Goal: Task Accomplishment & Management: Use online tool/utility

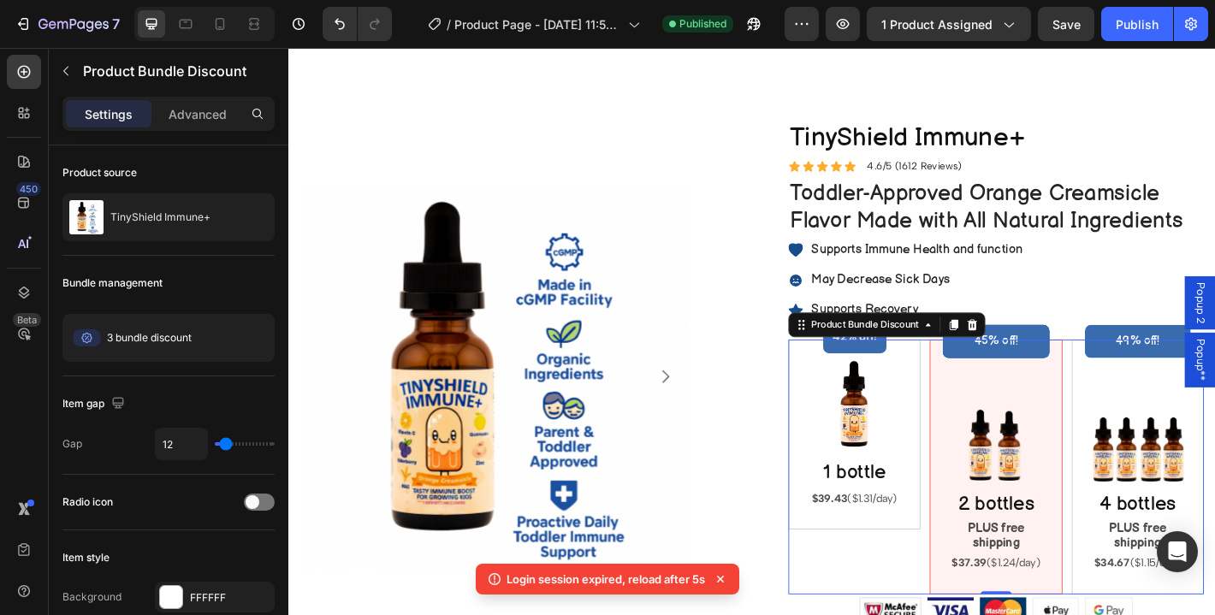
scroll to position [252, 0]
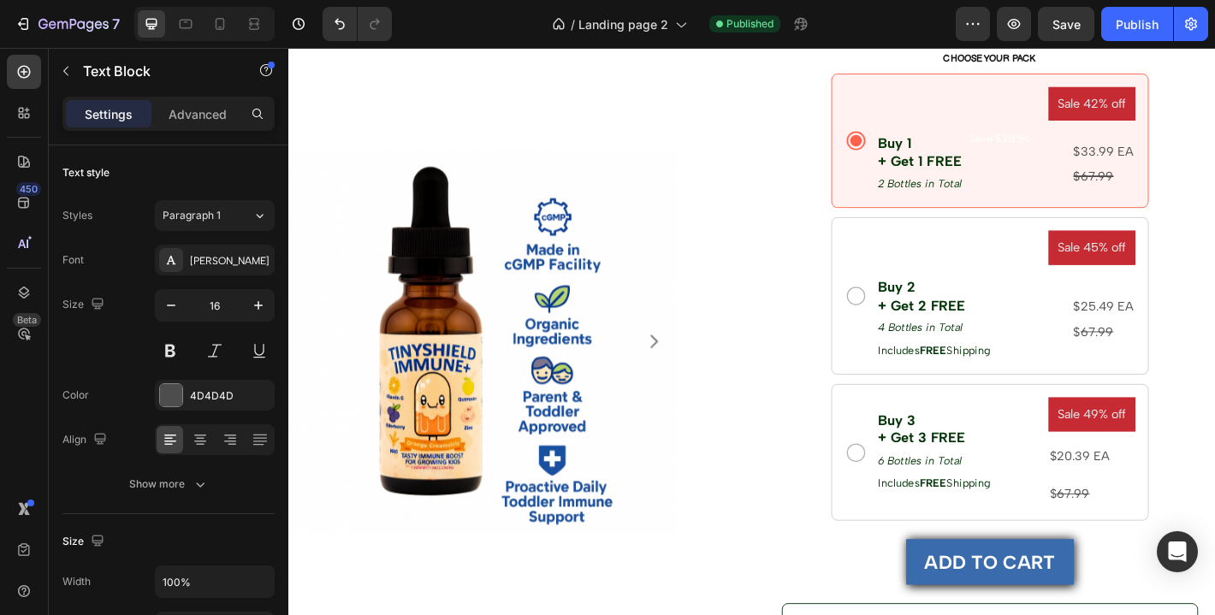
scroll to position [1139, 0]
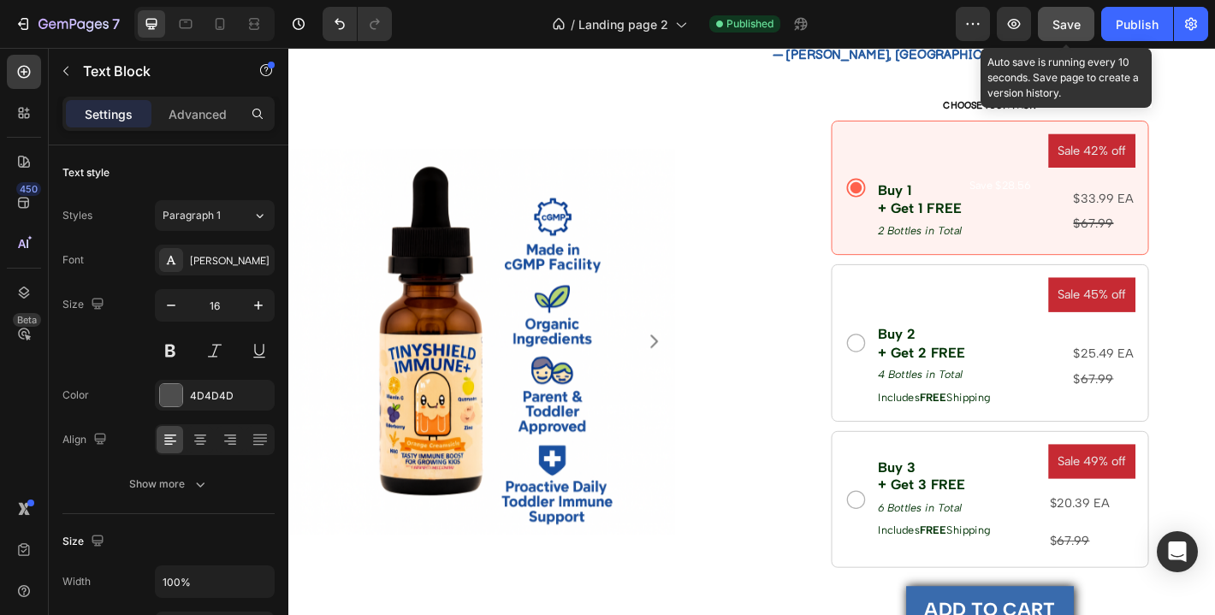
click at [1075, 33] on button "Save" at bounding box center [1066, 24] width 56 height 34
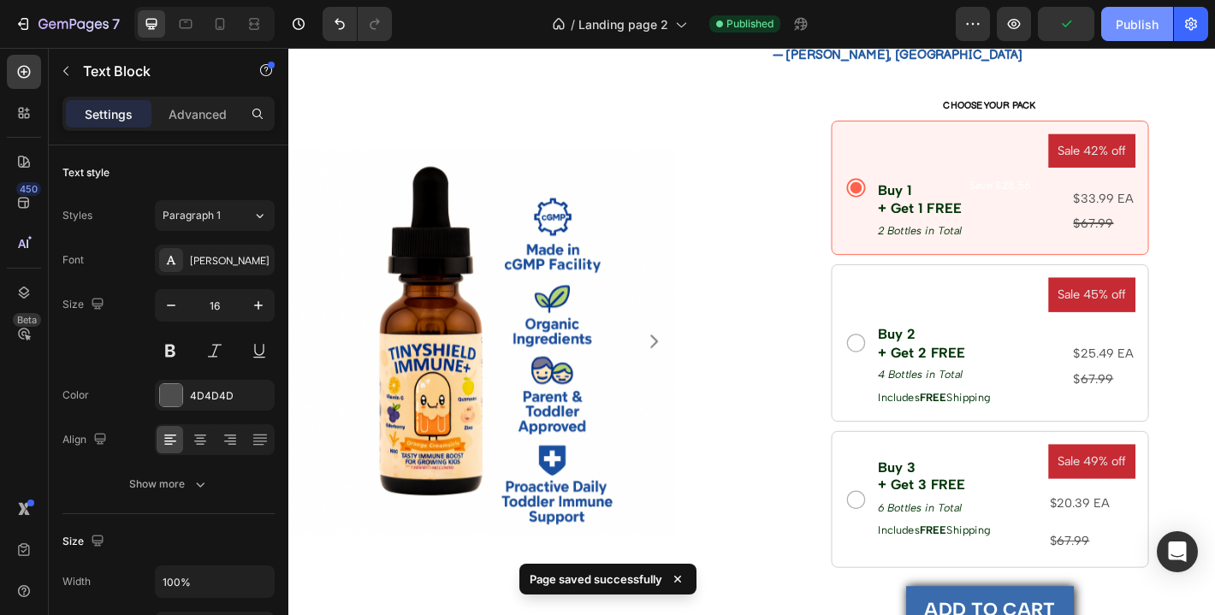
click at [1122, 24] on div "Publish" at bounding box center [1137, 24] width 43 height 18
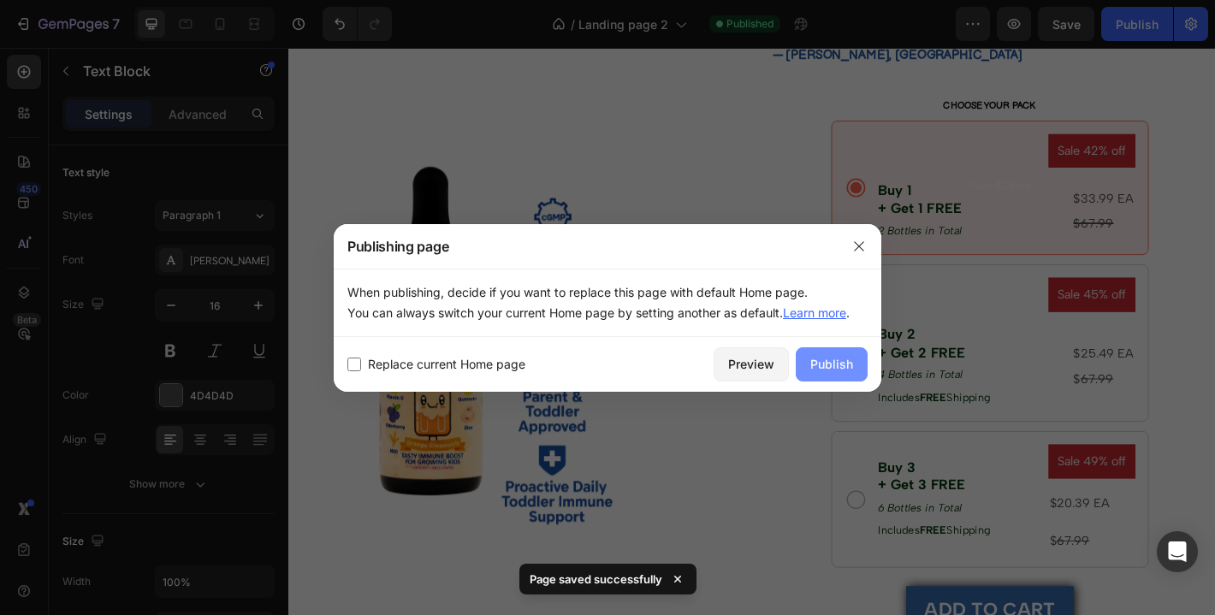
click at [814, 364] on div "Publish" at bounding box center [831, 364] width 43 height 18
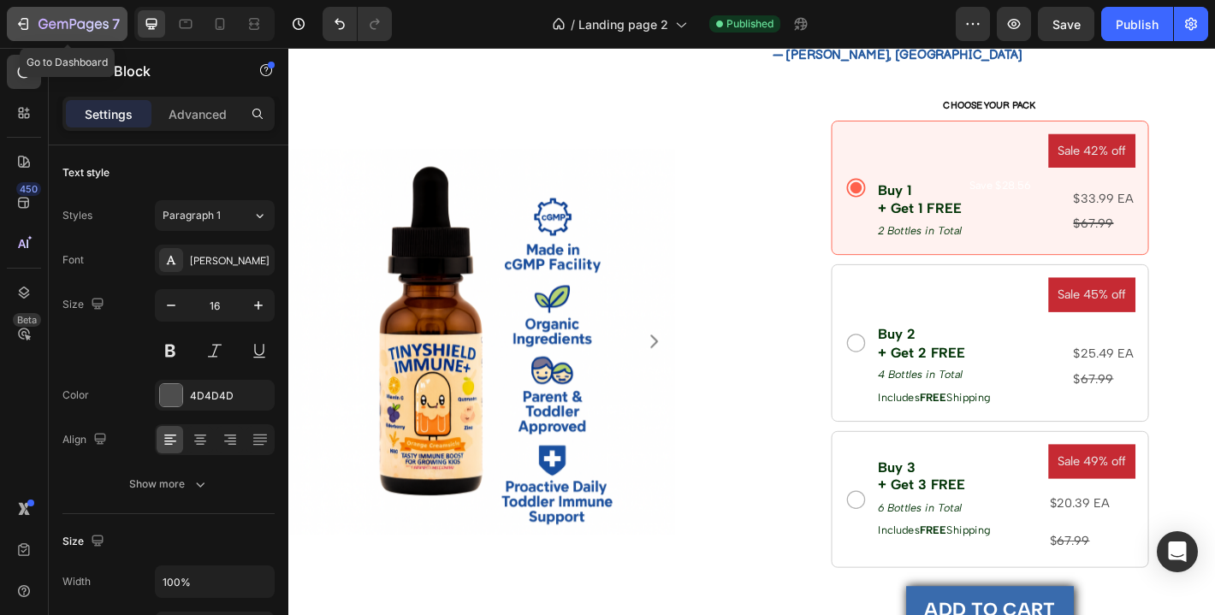
click at [81, 28] on icon "button" at bounding box center [81, 25] width 8 height 8
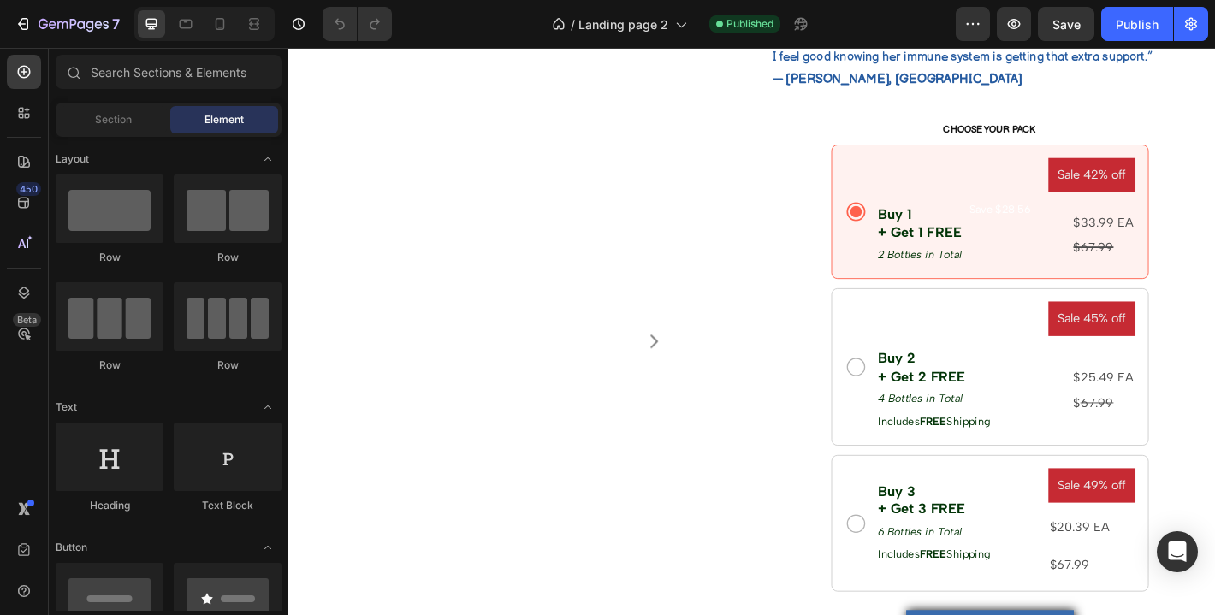
scroll to position [1114, 0]
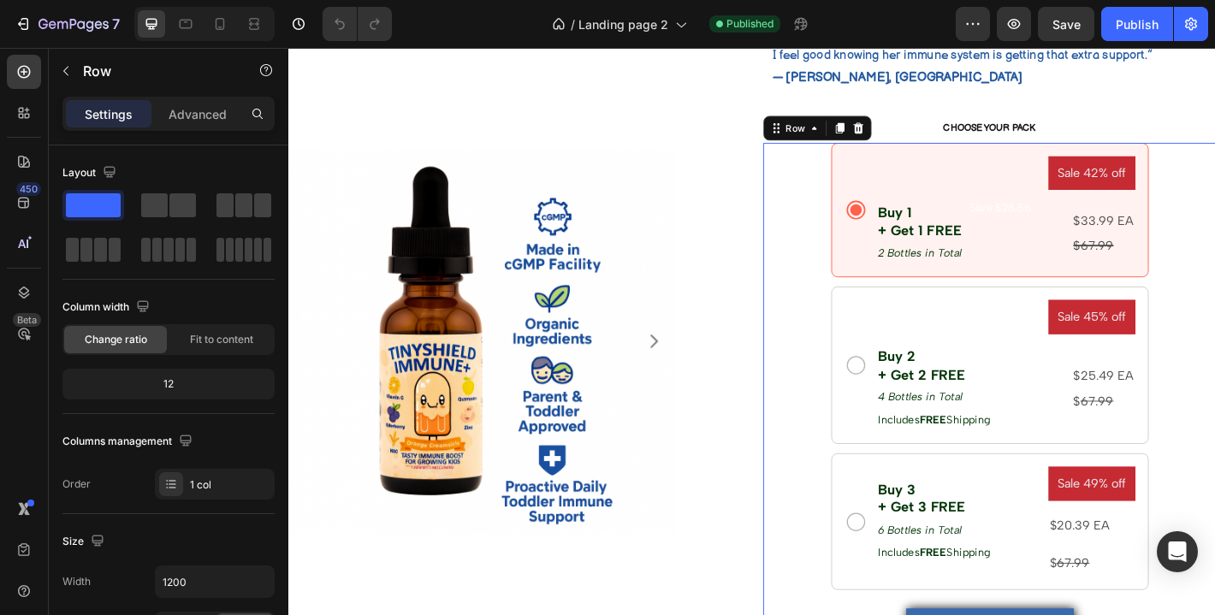
click at [824, 406] on div "Sale 42% off Product Badge Buy 1 + Get 1 FREE Text Block 2 Bottles in Total Tex…" at bounding box center [1064, 614] width 501 height 922
click at [845, 388] on div "Sale 42% off Product Badge Buy 1 + Get 1 FREE Text Block 2 Bottles in Total Tex…" at bounding box center [1064, 614] width 501 height 922
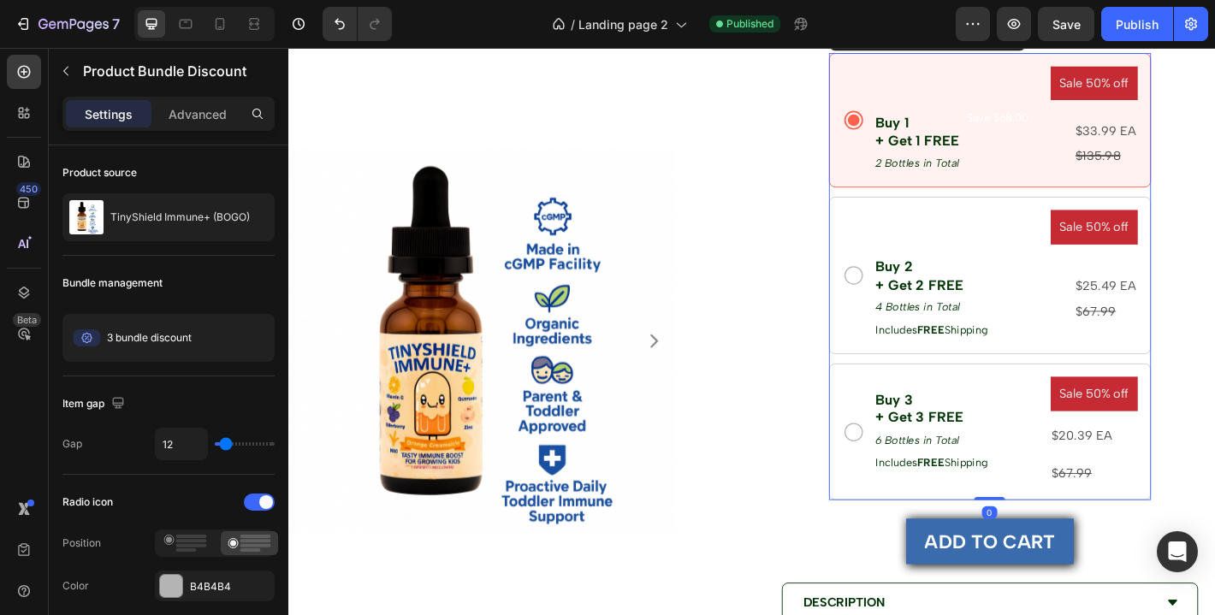
scroll to position [1220, 0]
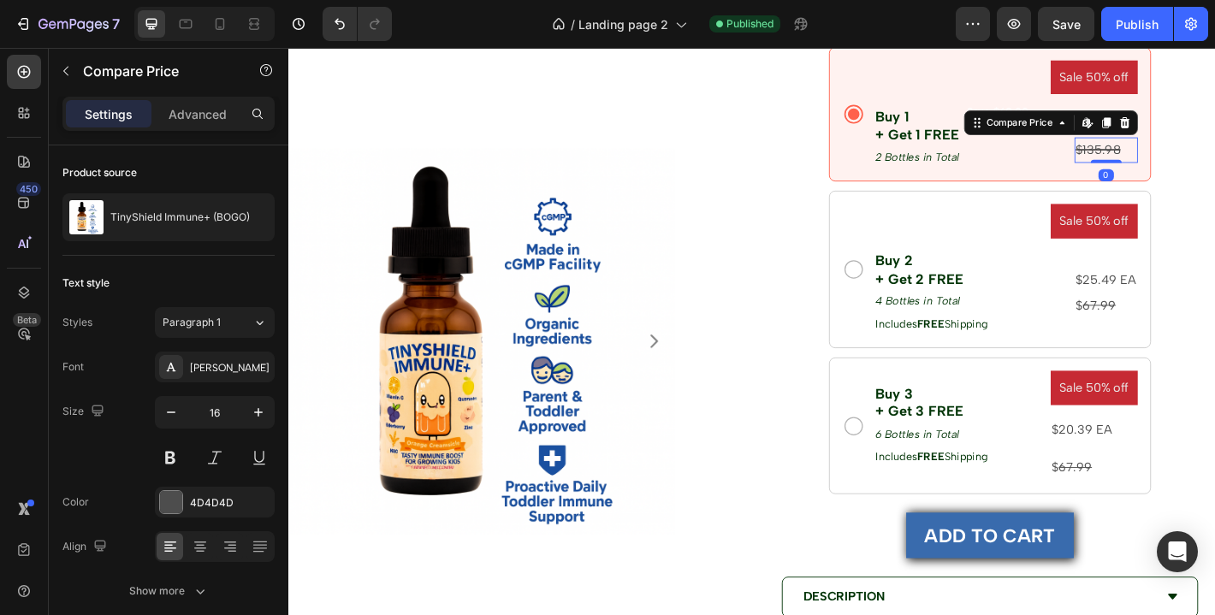
click at [1173, 163] on div "$135.98" at bounding box center [1193, 161] width 70 height 28
click at [1171, 163] on div "$135.98" at bounding box center [1193, 161] width 70 height 28
click at [1187, 164] on div "$135.98" at bounding box center [1193, 161] width 70 height 28
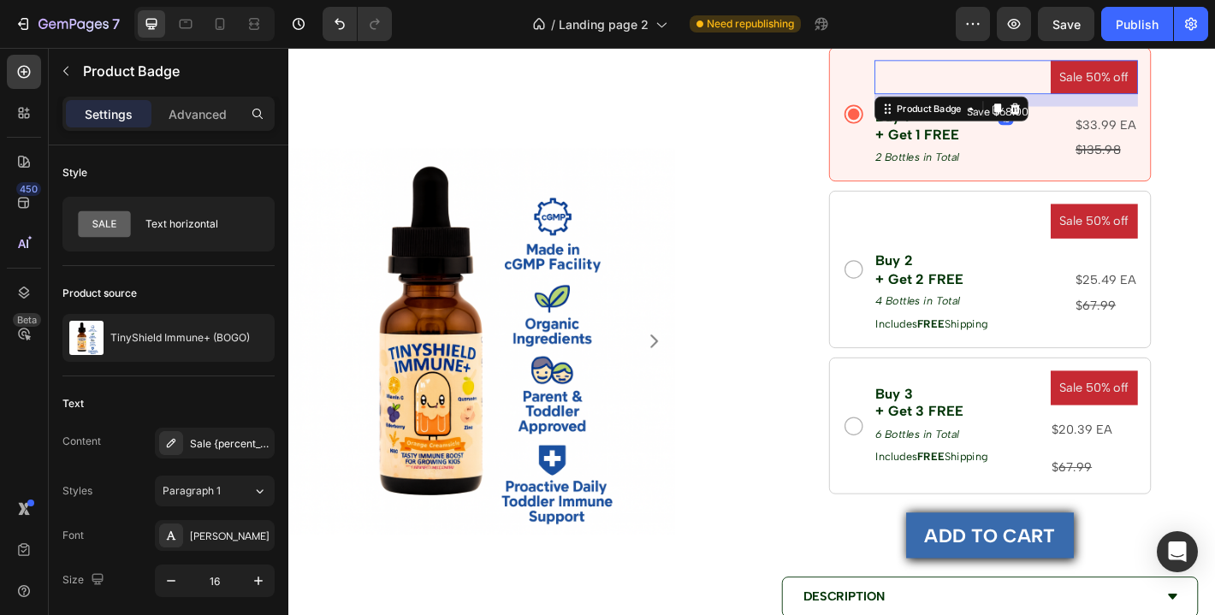
click at [1104, 90] on div "Sale 50% off" at bounding box center [1083, 81] width 292 height 38
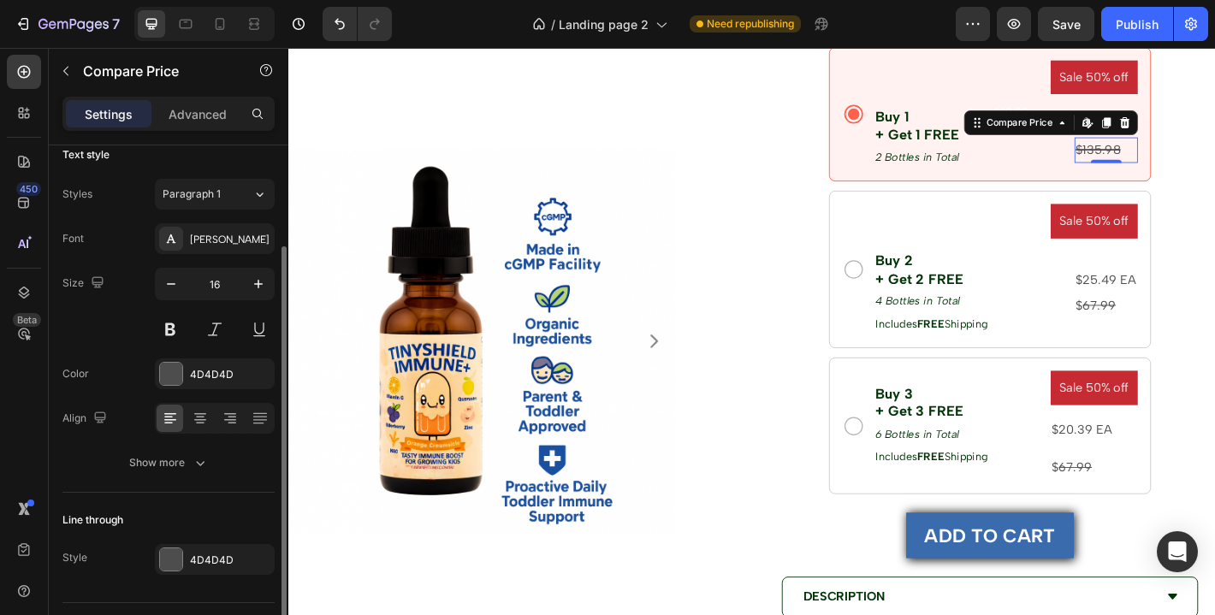
scroll to position [170, 0]
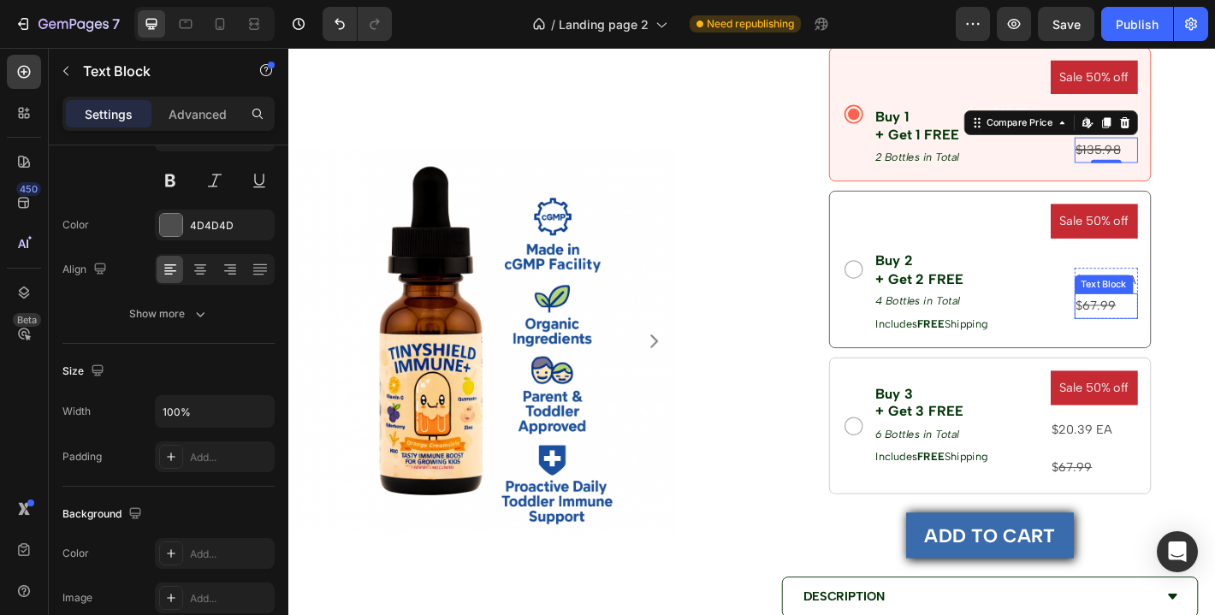
click at [1175, 330] on s "67.99" at bounding box center [1186, 333] width 37 height 16
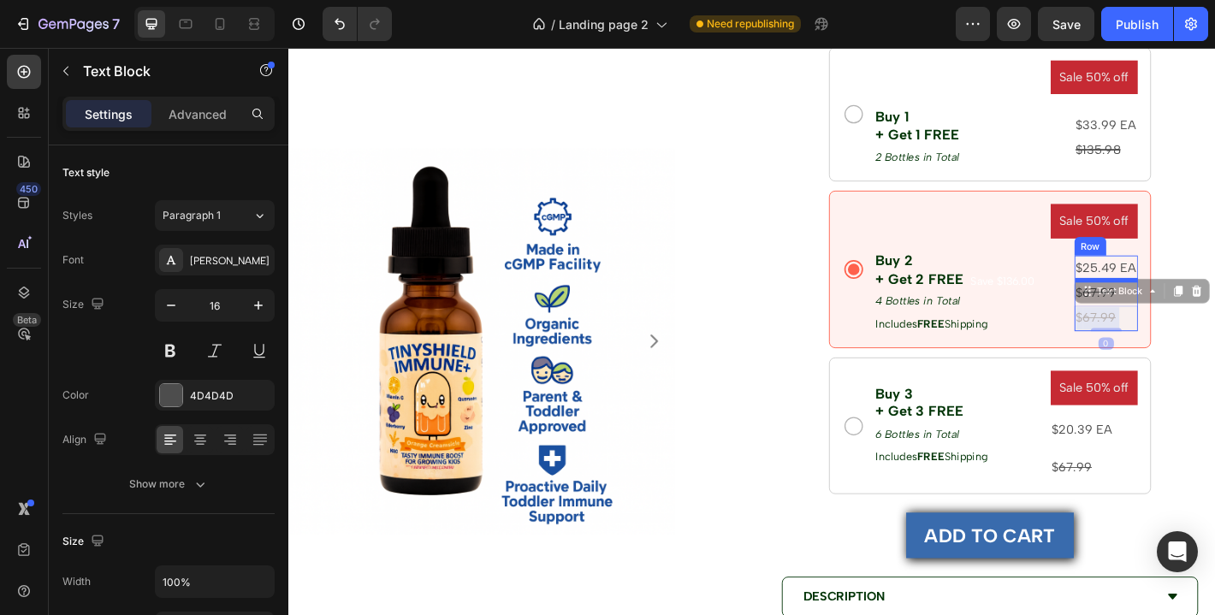
scroll to position [1215, 0]
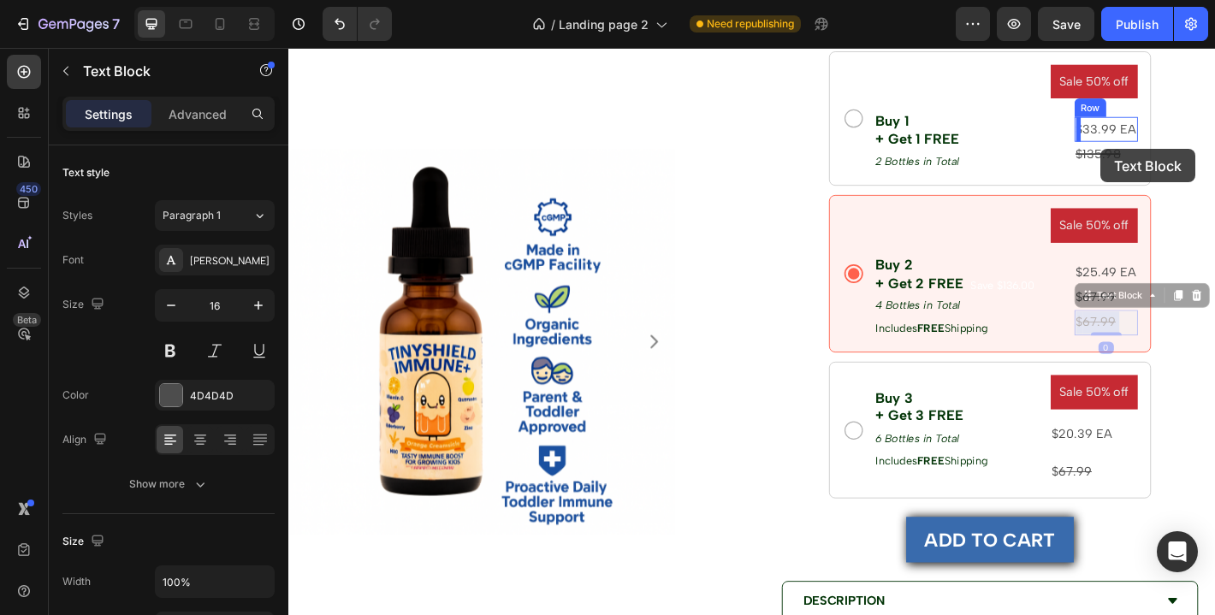
drag, startPoint x: 1195, startPoint y: 340, endPoint x: 1187, endPoint y: 161, distance: 179.0
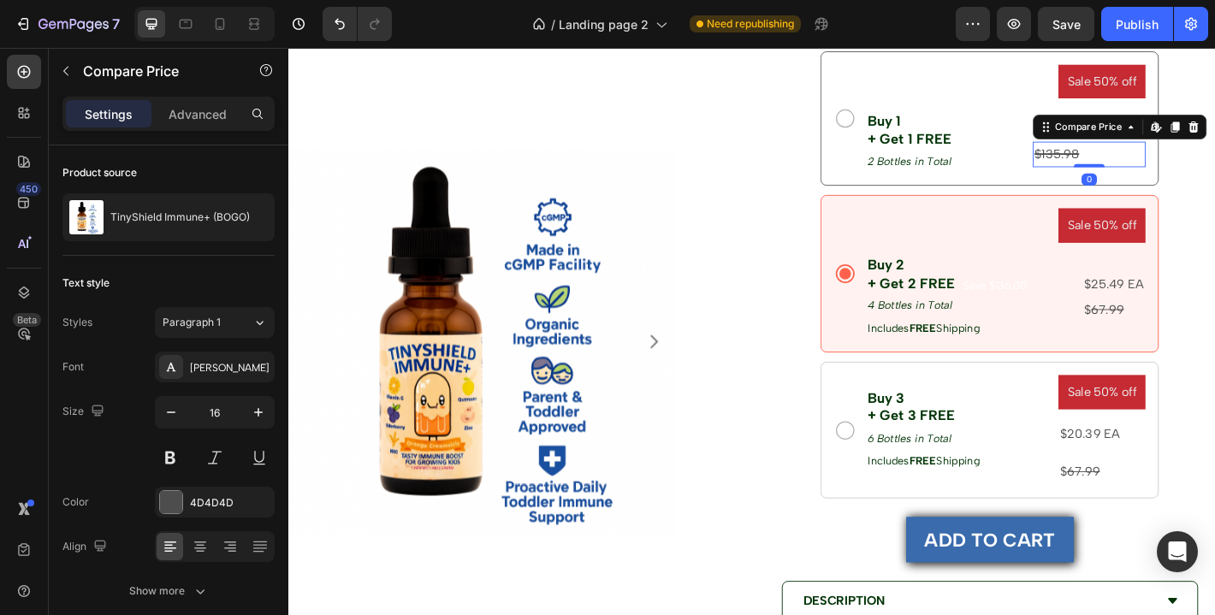
click at [1169, 163] on div "$135.98" at bounding box center [1174, 166] width 125 height 28
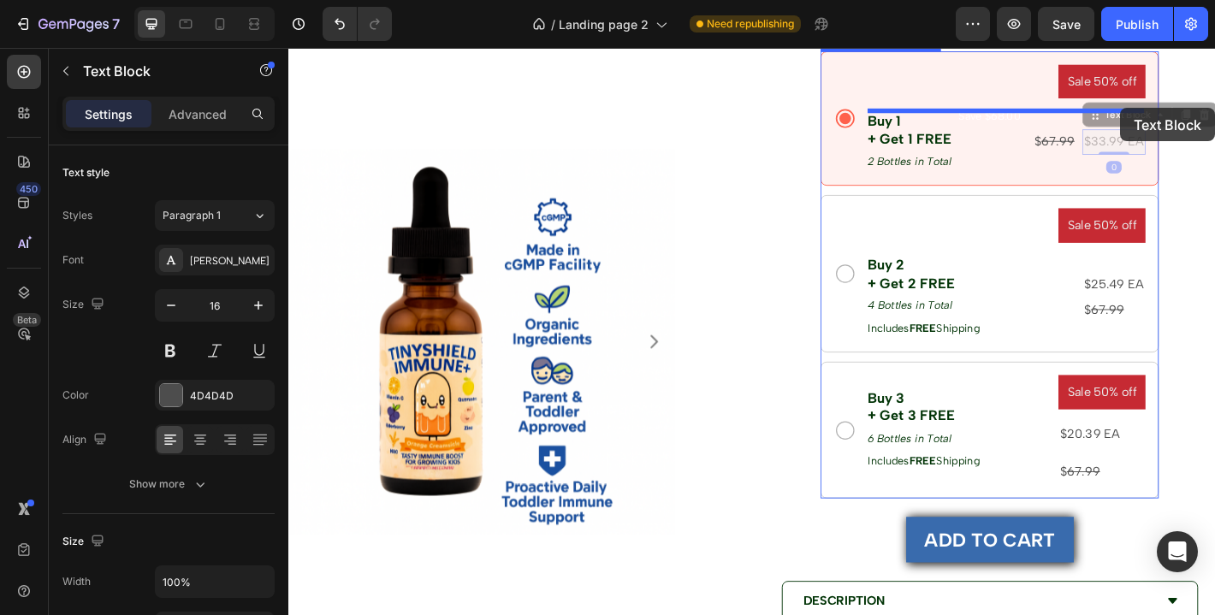
drag, startPoint x: 1215, startPoint y: 151, endPoint x: 1210, endPoint y: 115, distance: 37.1
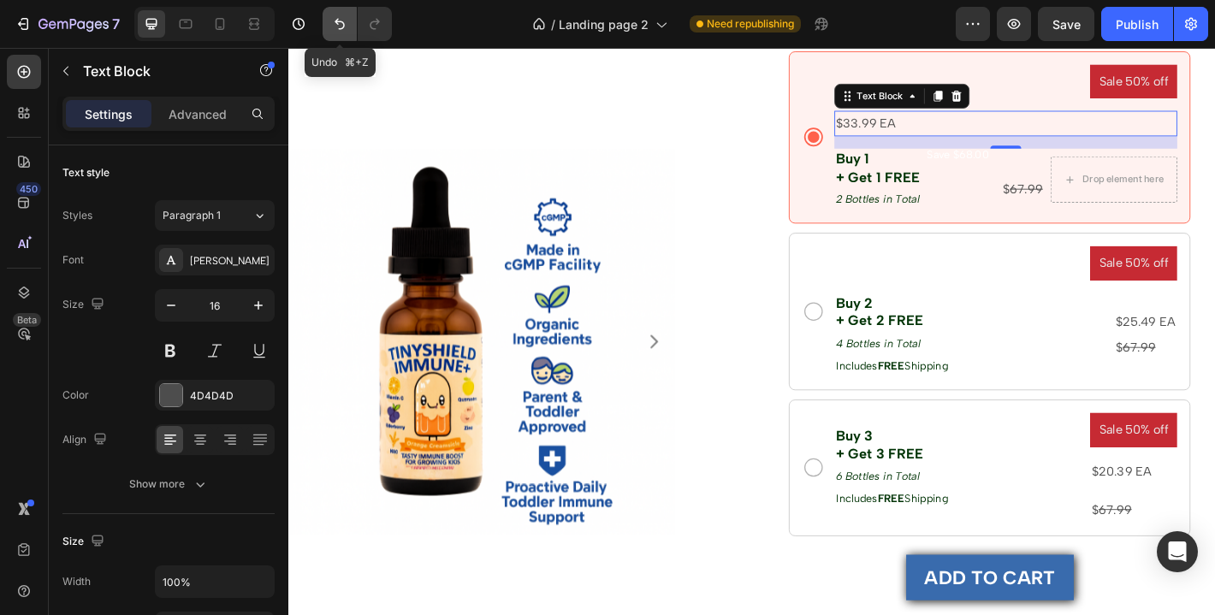
click at [338, 34] on button "Undo/Redo" at bounding box center [340, 24] width 34 height 34
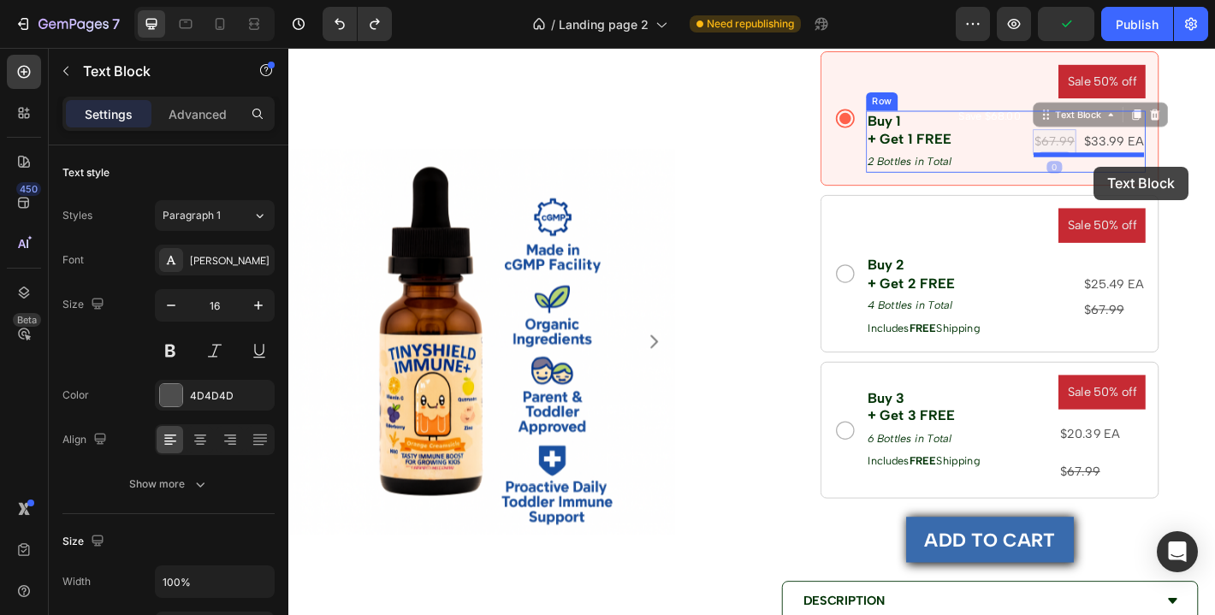
drag, startPoint x: 1139, startPoint y: 151, endPoint x: 1180, endPoint y: 180, distance: 50.3
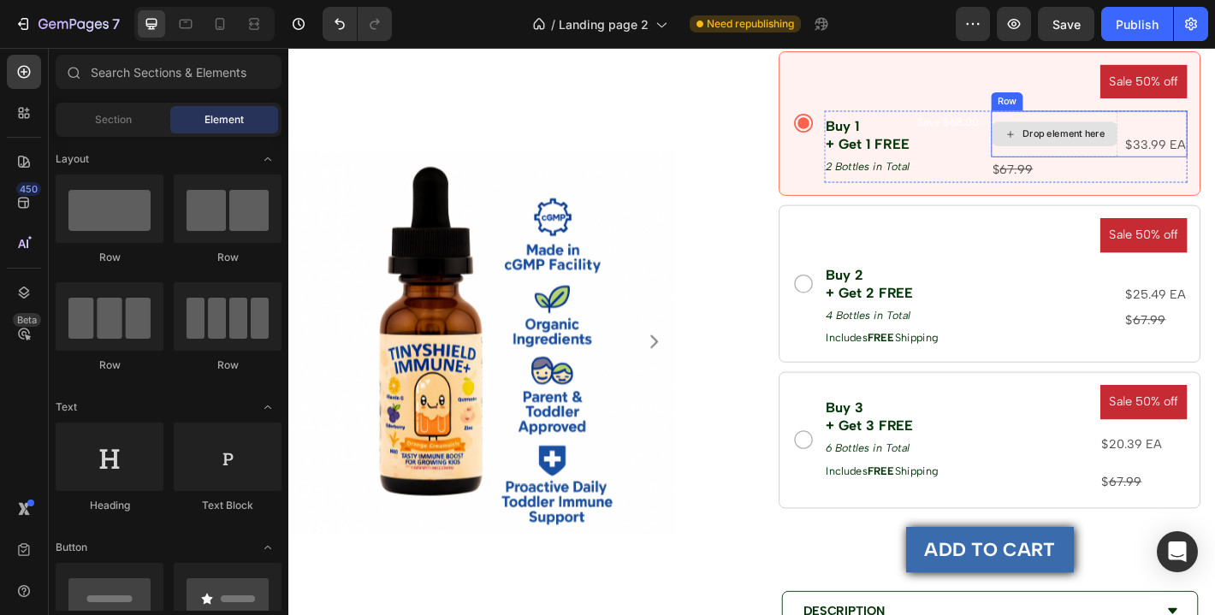
click at [1105, 130] on div "Drop element here" at bounding box center [1136, 143] width 139 height 27
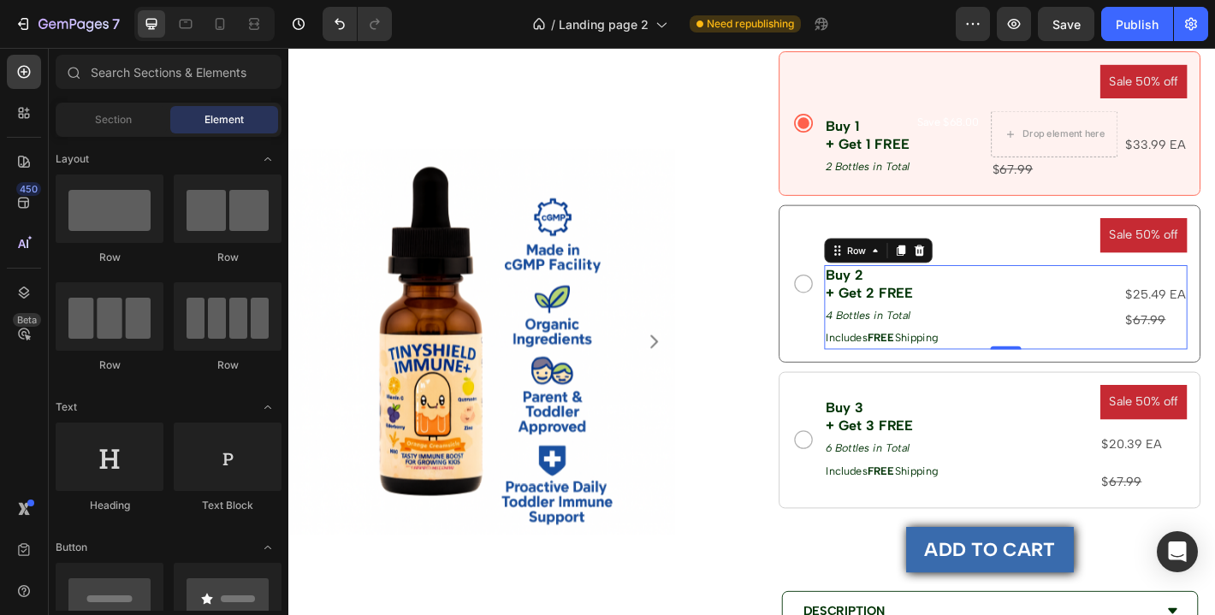
click at [1131, 293] on div "Buy 2 + Get 2 FREE Text Block 4 Bottles in Total Text Block Save $136.00 Produc…" at bounding box center [1082, 335] width 402 height 93
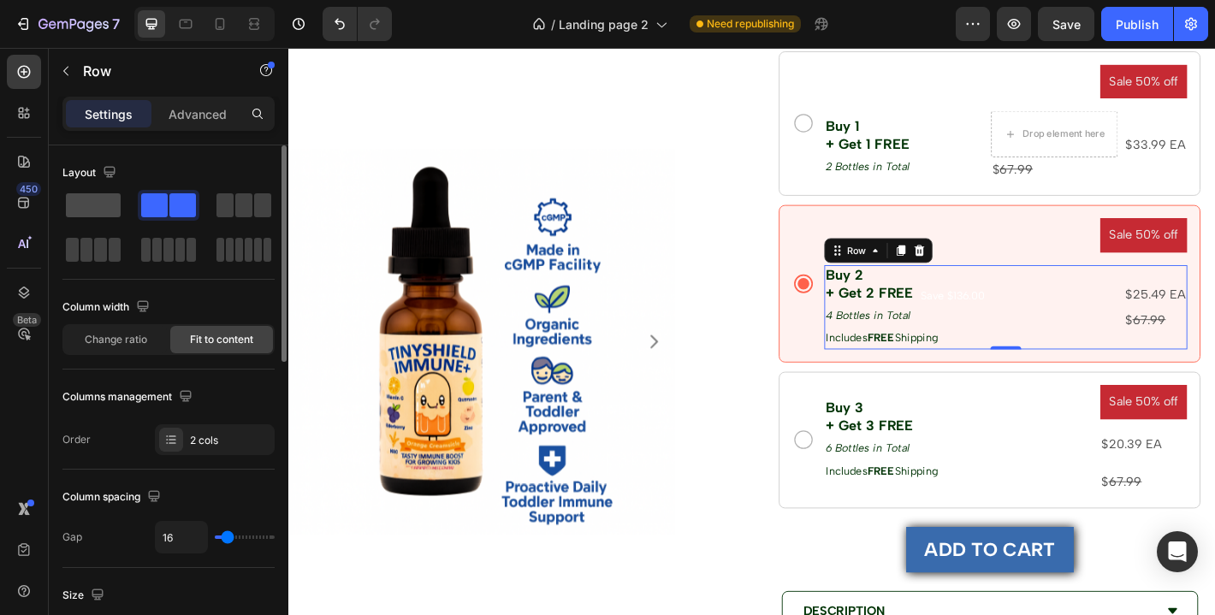
click at [138, 192] on div at bounding box center [169, 205] width 62 height 31
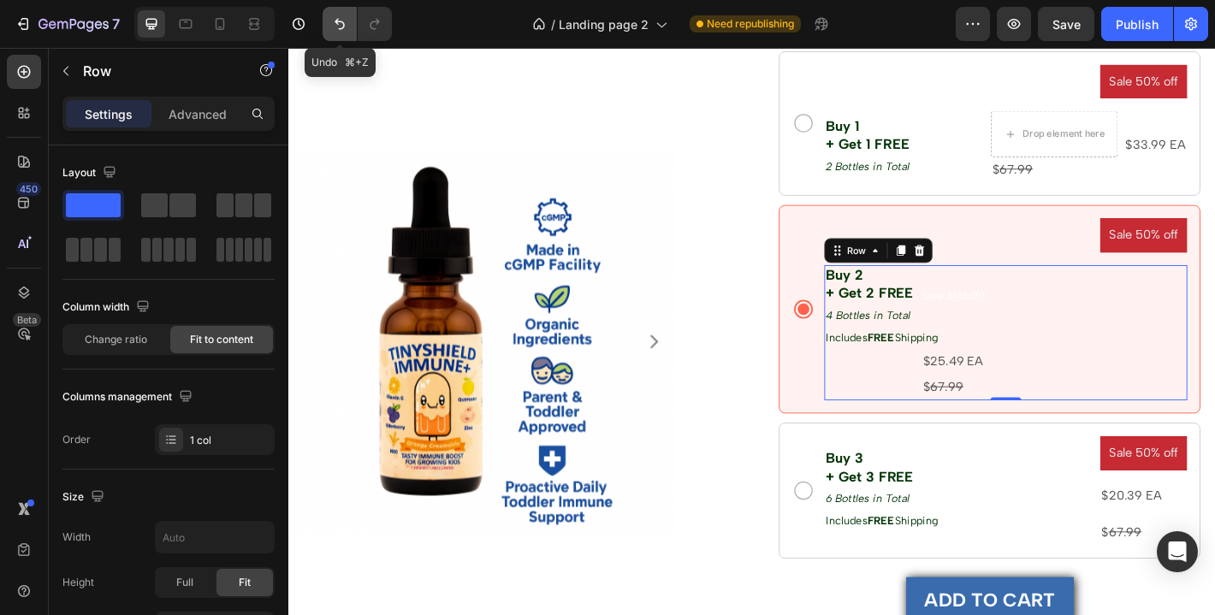
click at [343, 24] on icon "Undo/Redo" at bounding box center [340, 24] width 10 height 11
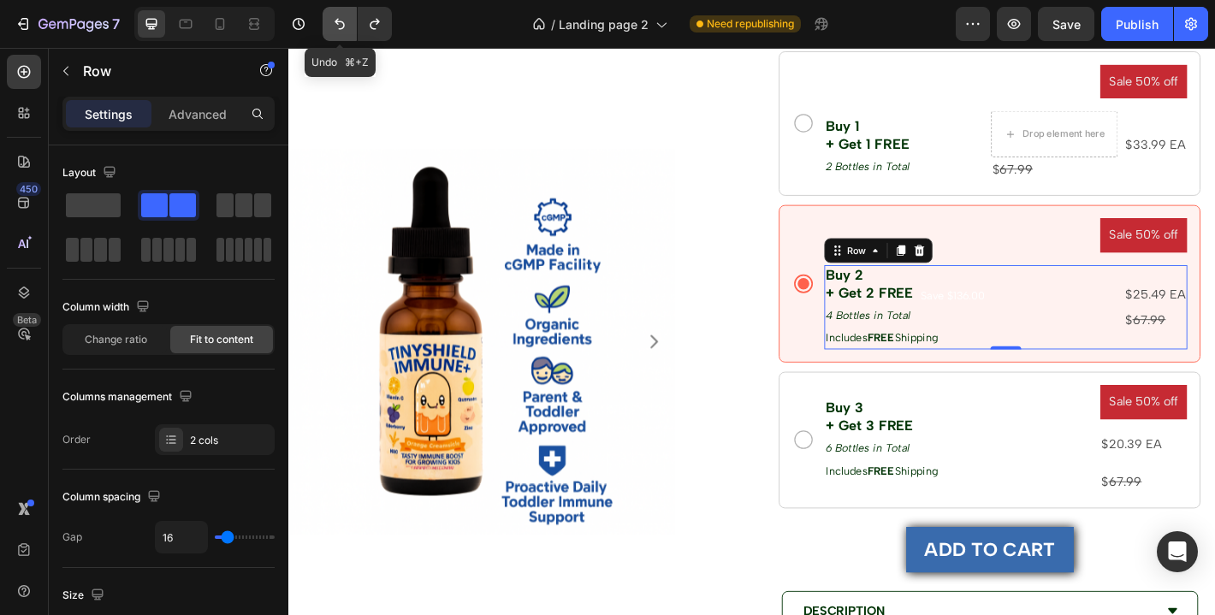
click at [343, 24] on icon "Undo/Redo" at bounding box center [340, 24] width 10 height 11
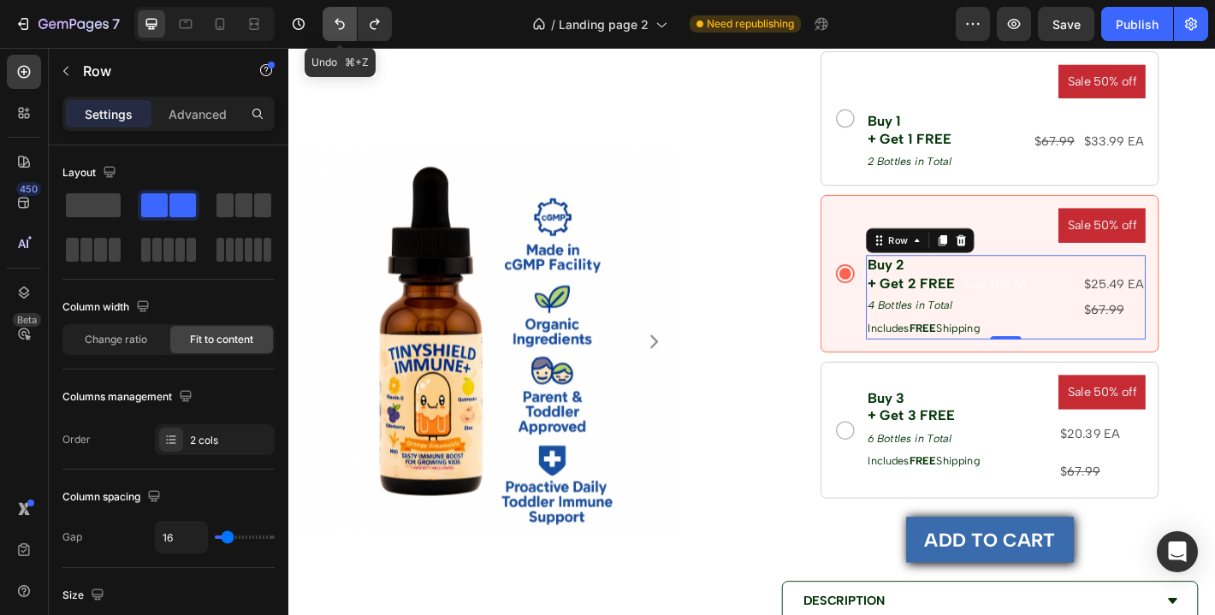
click at [343, 24] on icon "Undo/Redo" at bounding box center [340, 24] width 10 height 11
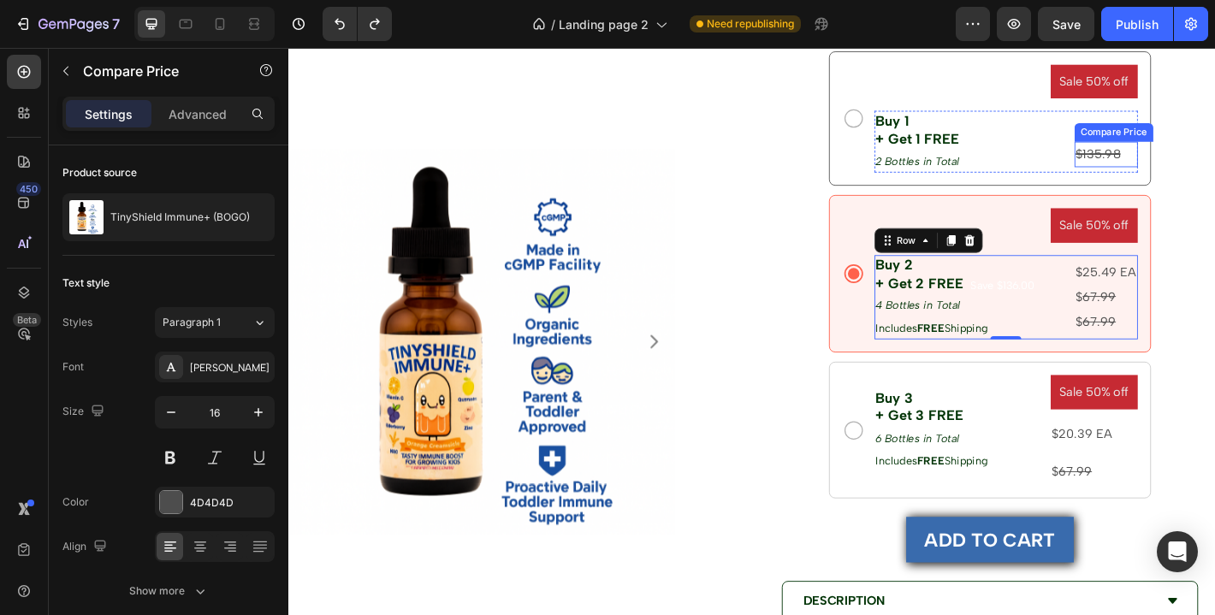
click at [1211, 165] on div "$135.98" at bounding box center [1193, 166] width 70 height 28
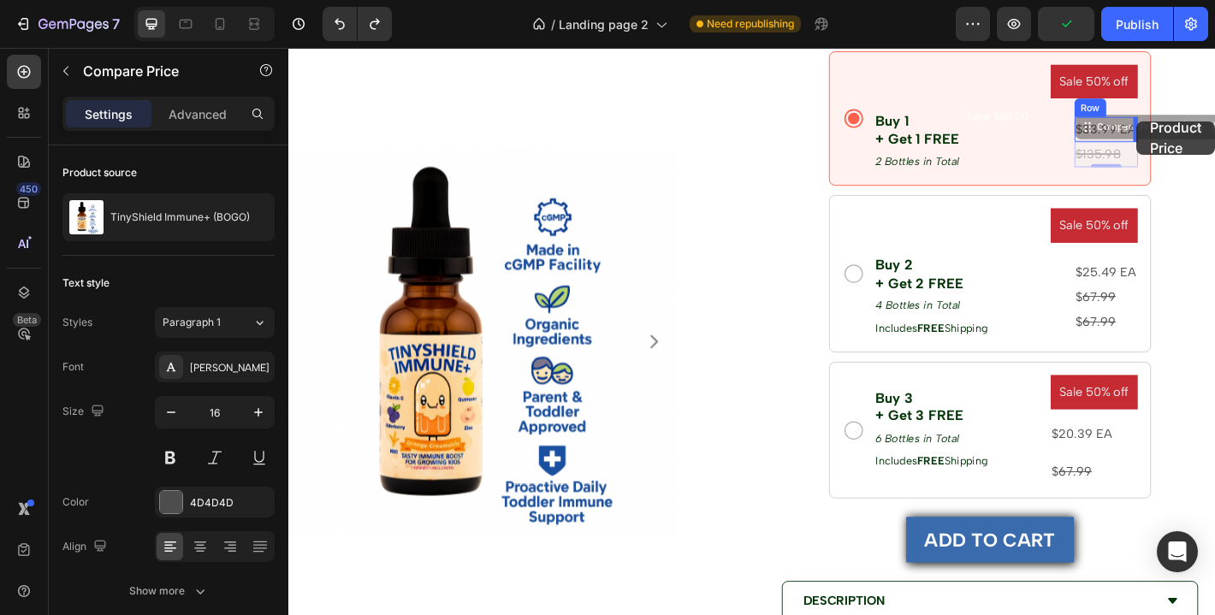
drag, startPoint x: 1269, startPoint y: 133, endPoint x: 1228, endPoint y: 129, distance: 41.3
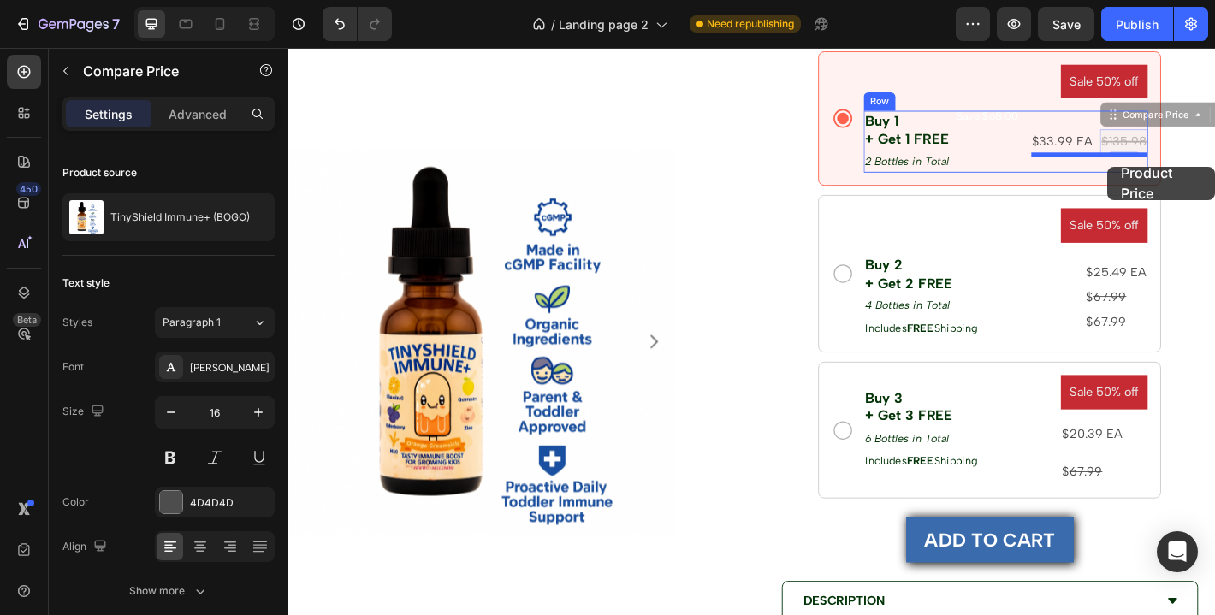
drag, startPoint x: 1223, startPoint y: 148, endPoint x: 1195, endPoint y: 178, distance: 41.2
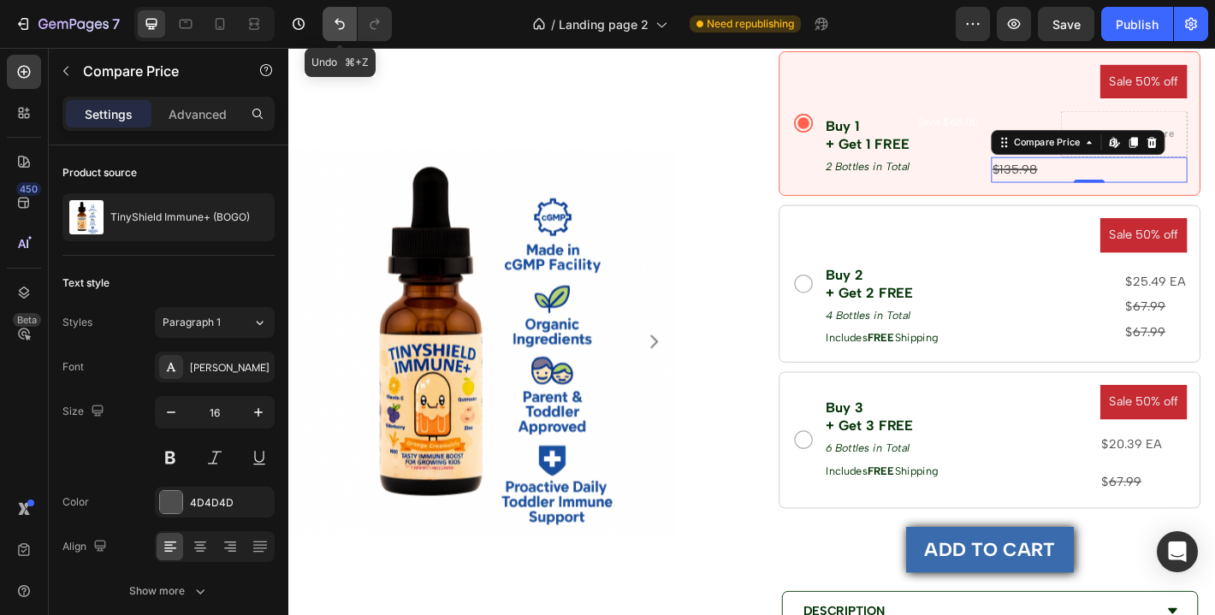
click at [329, 24] on button "Undo/Redo" at bounding box center [340, 24] width 34 height 34
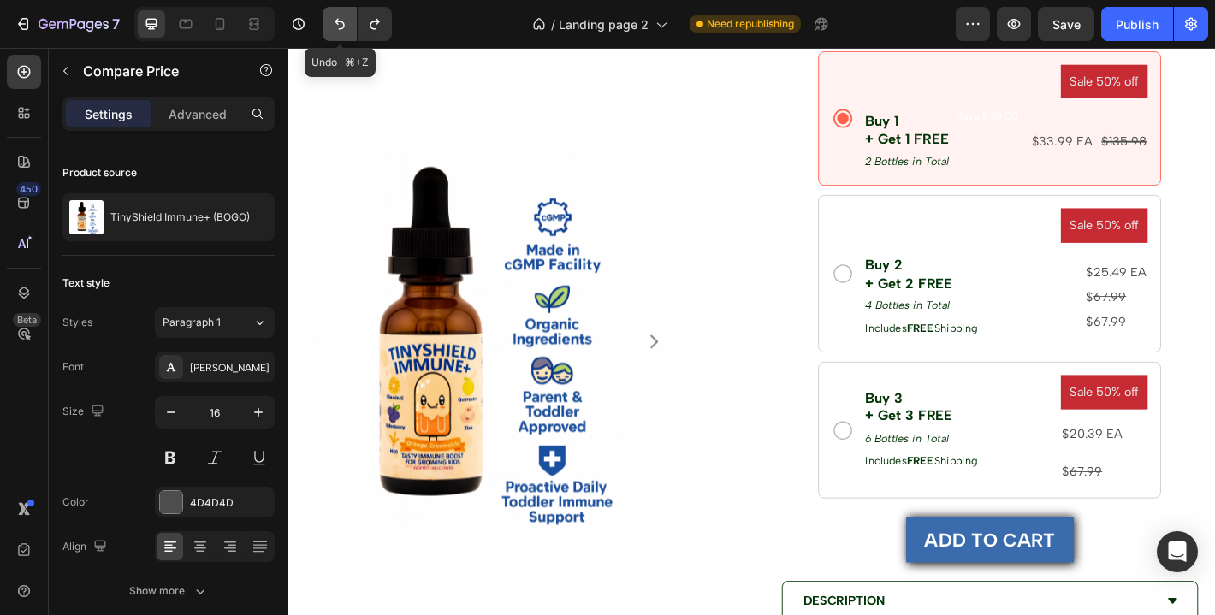
click at [329, 24] on button "Undo/Redo" at bounding box center [340, 24] width 34 height 34
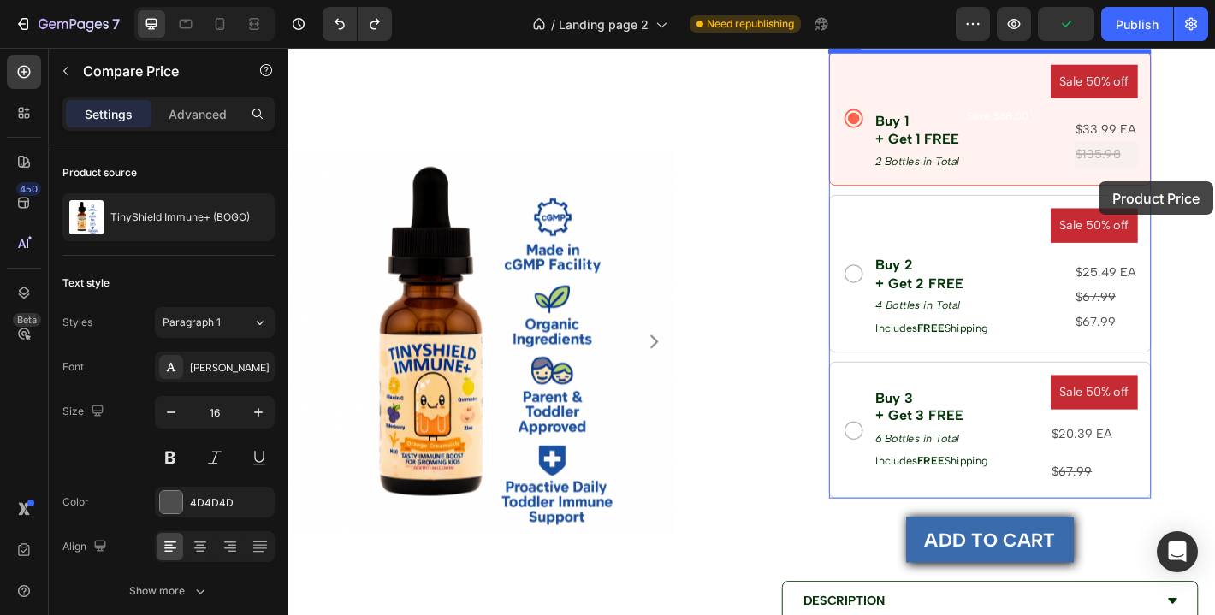
drag, startPoint x: 1186, startPoint y: 167, endPoint x: 1186, endPoint y: 196, distance: 29.1
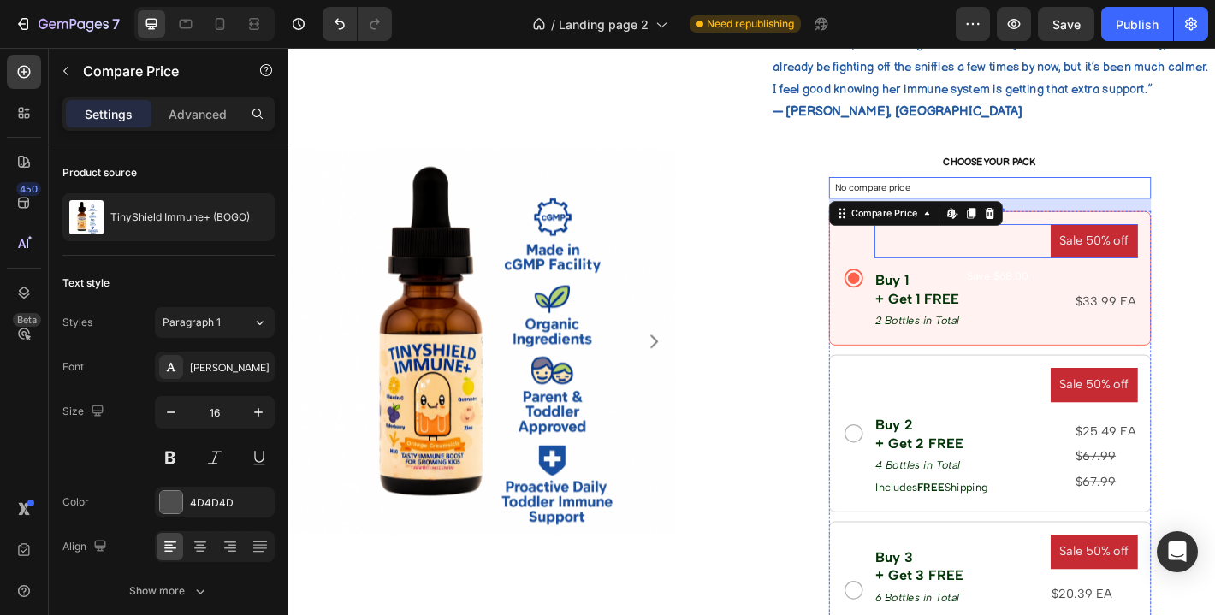
scroll to position [1070, 0]
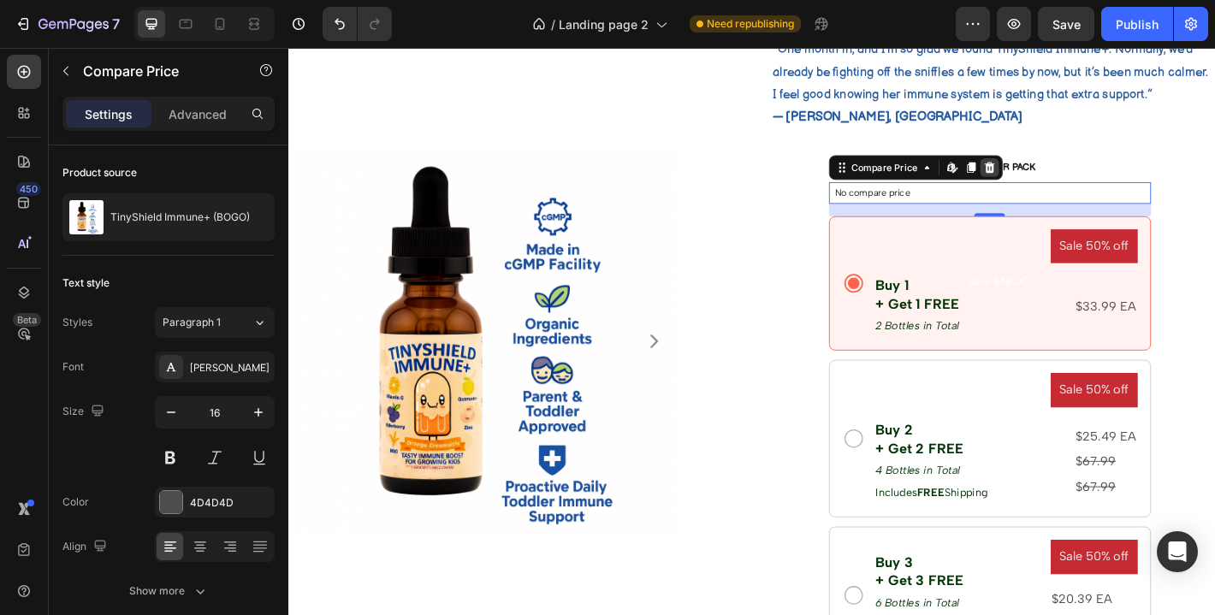
click at [1069, 180] on div at bounding box center [1064, 180] width 21 height 21
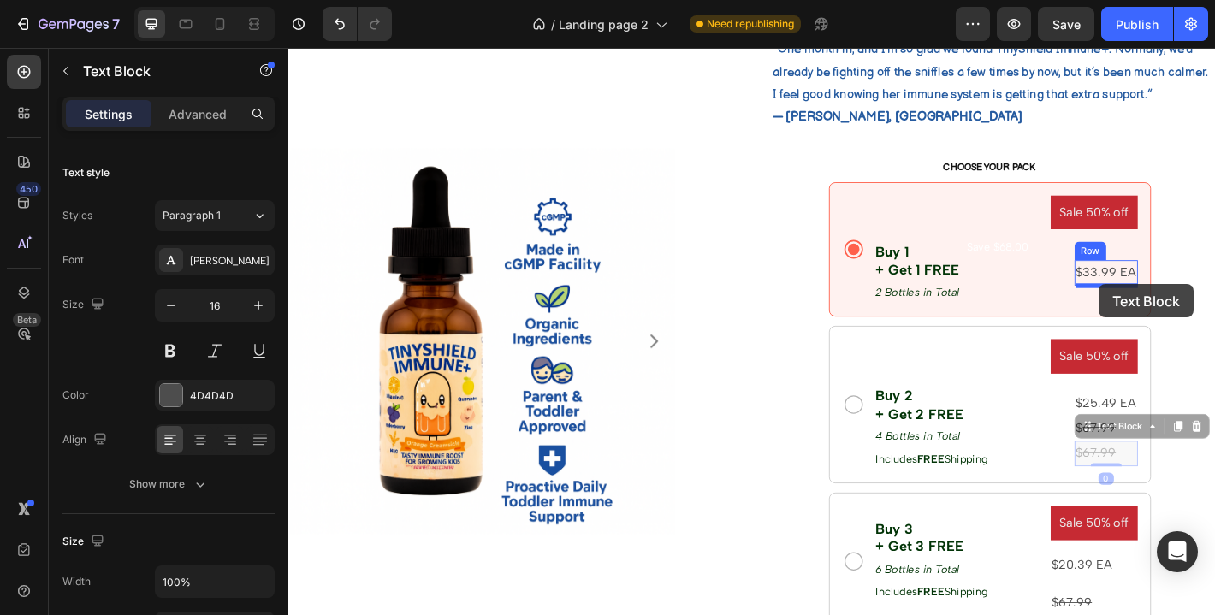
drag, startPoint x: 1192, startPoint y: 502, endPoint x: 1185, endPoint y: 311, distance: 191.8
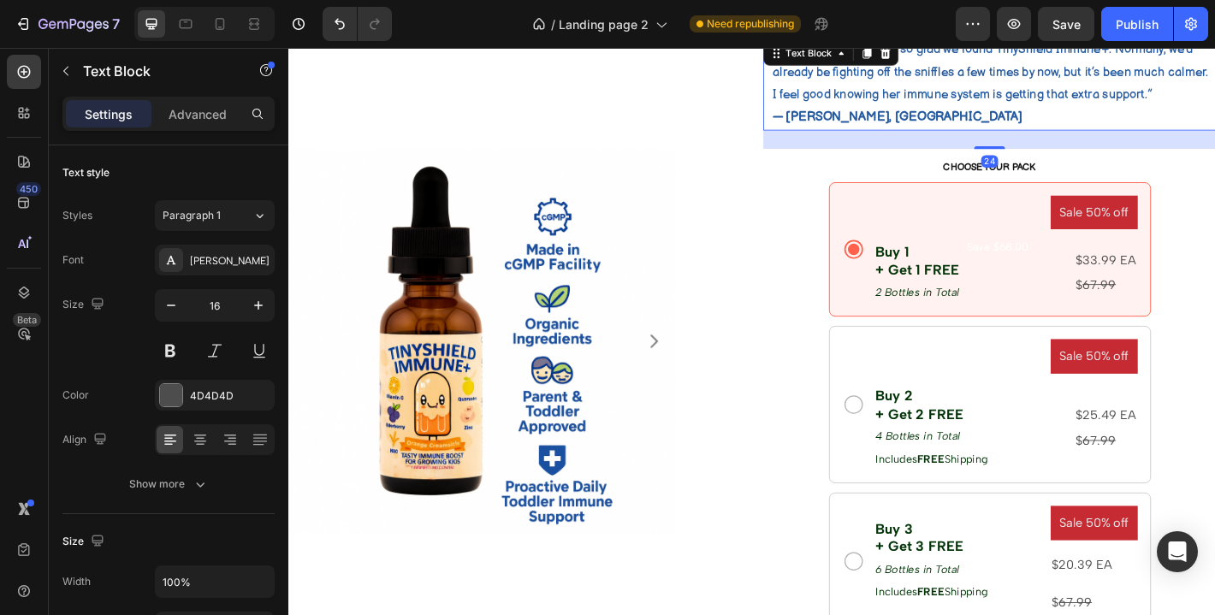
click at [1164, 126] on p "— [PERSON_NAME], [GEOGRAPHIC_DATA]" at bounding box center [1068, 125] width 489 height 25
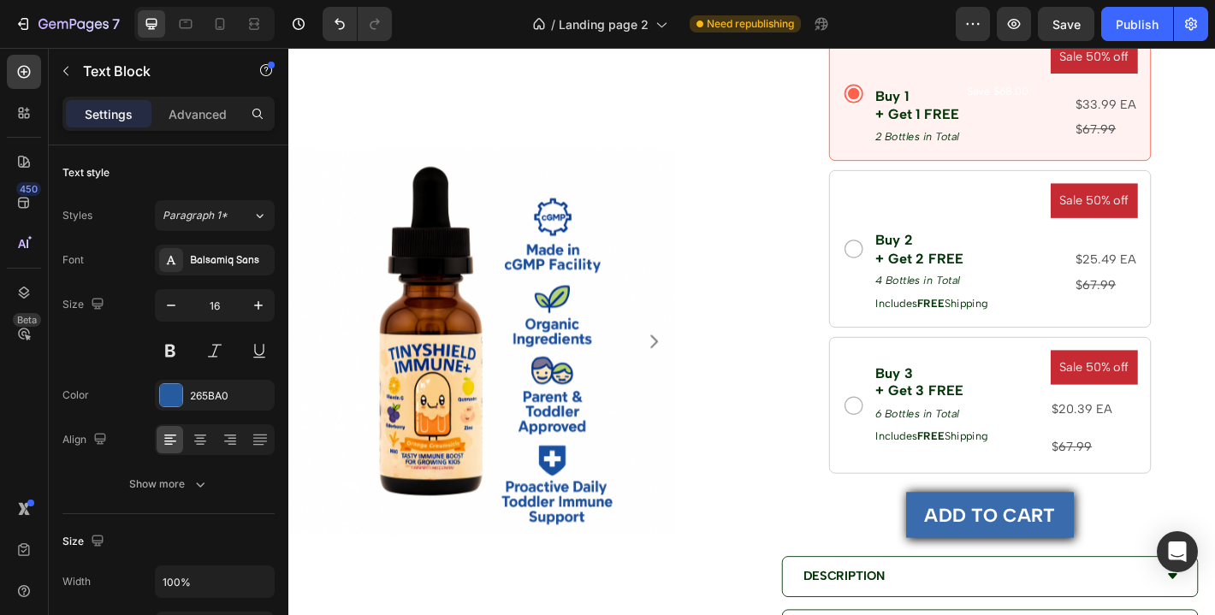
scroll to position [1252, 0]
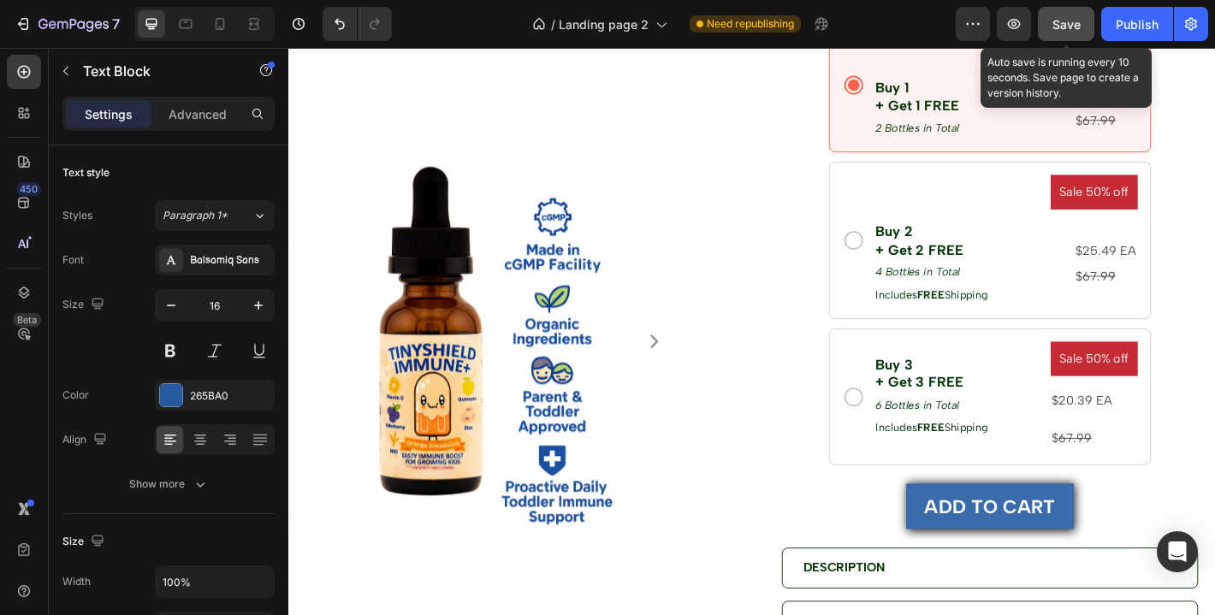
click at [1074, 31] on div "Save" at bounding box center [1066, 24] width 28 height 18
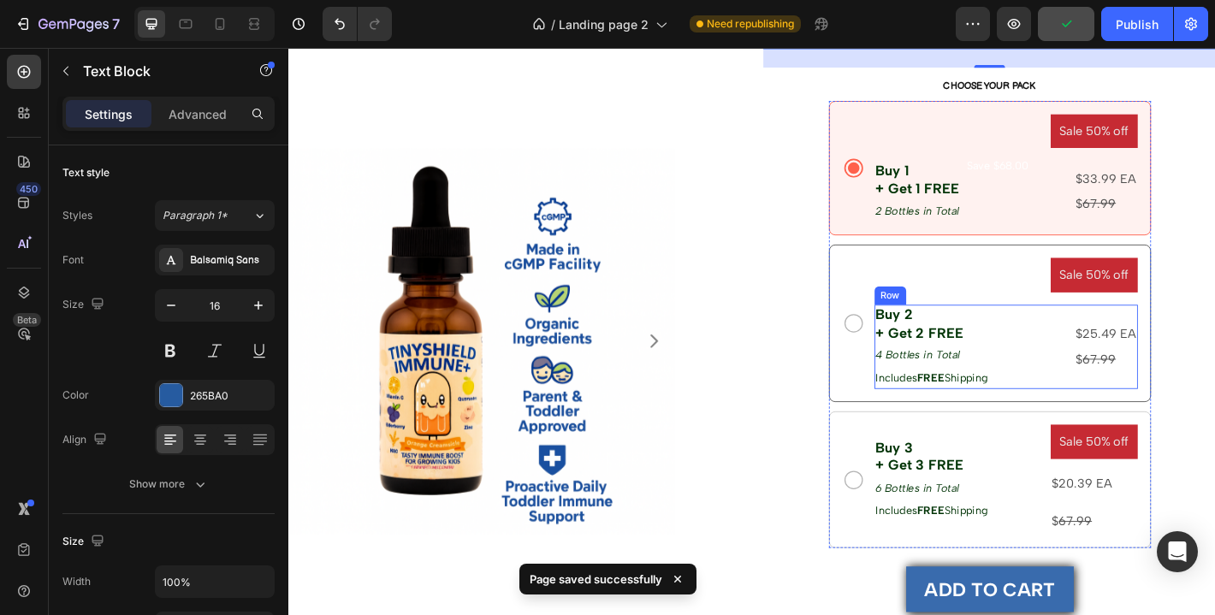
scroll to position [1157, 0]
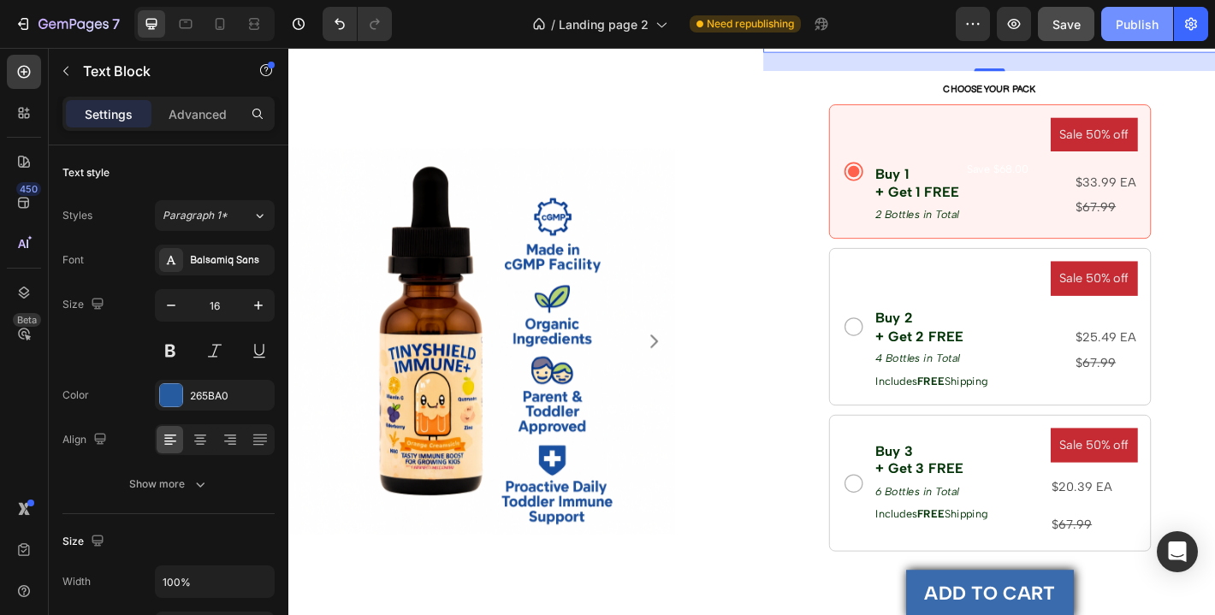
click at [1132, 39] on button "Publish" at bounding box center [1137, 24] width 72 height 34
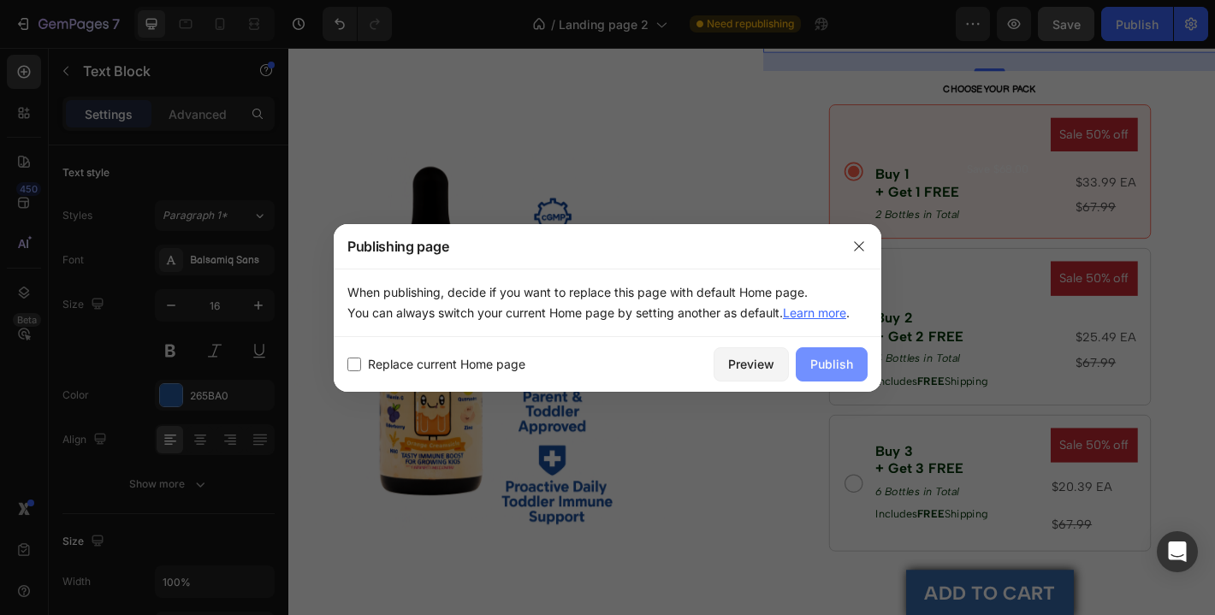
click at [847, 364] on div "Publish" at bounding box center [831, 364] width 43 height 18
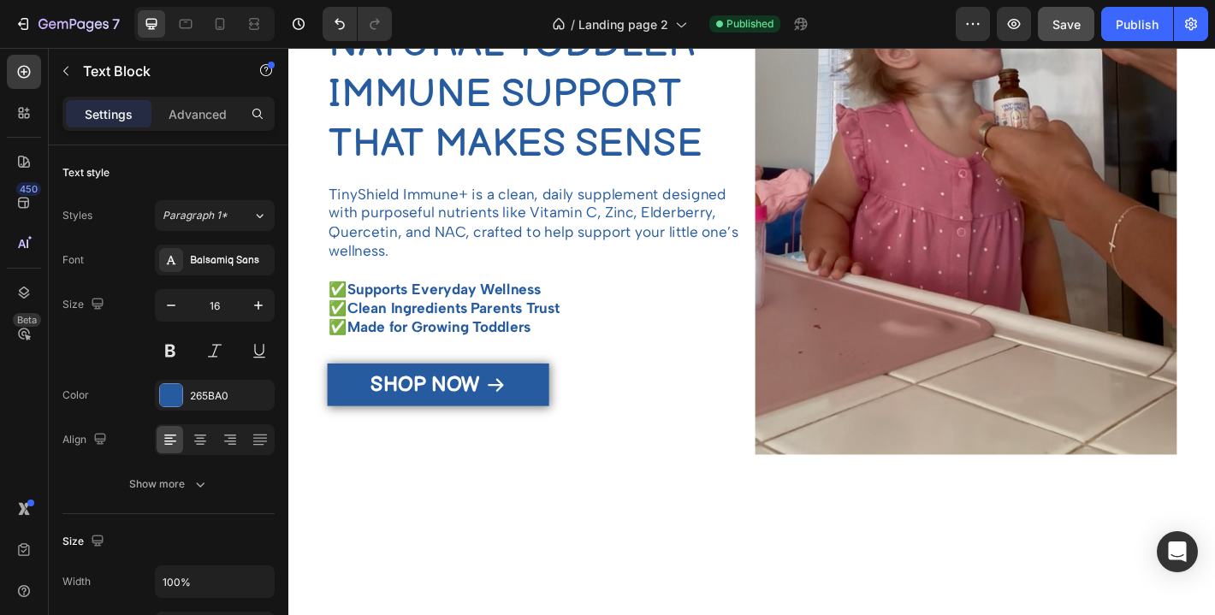
scroll to position [0, 0]
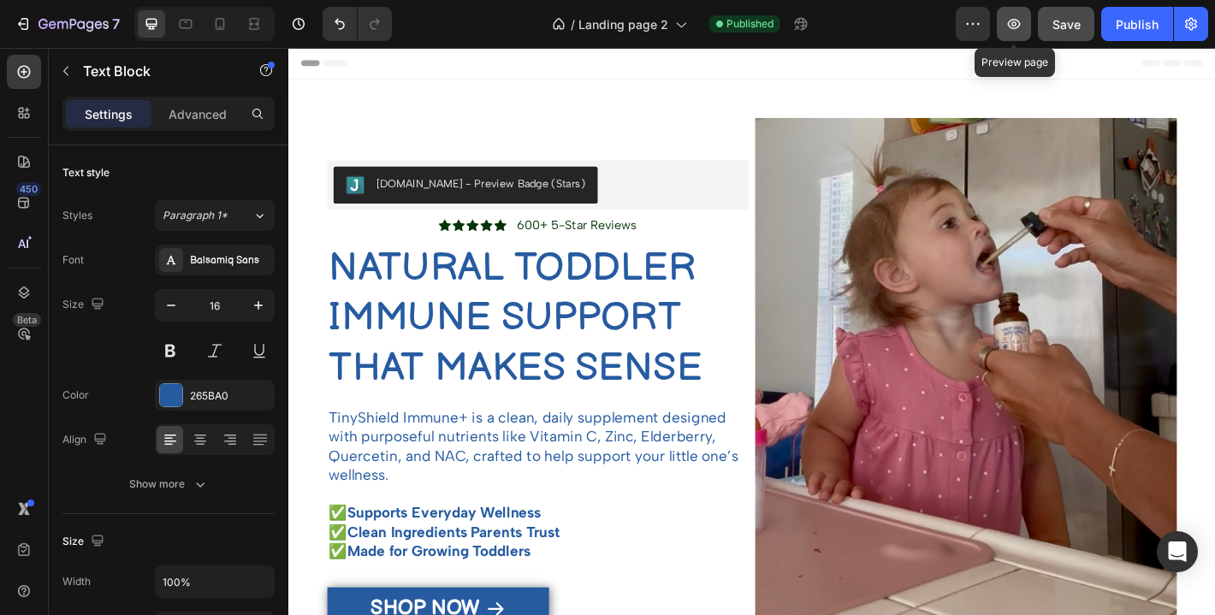
click at [1026, 33] on button "button" at bounding box center [1014, 24] width 34 height 34
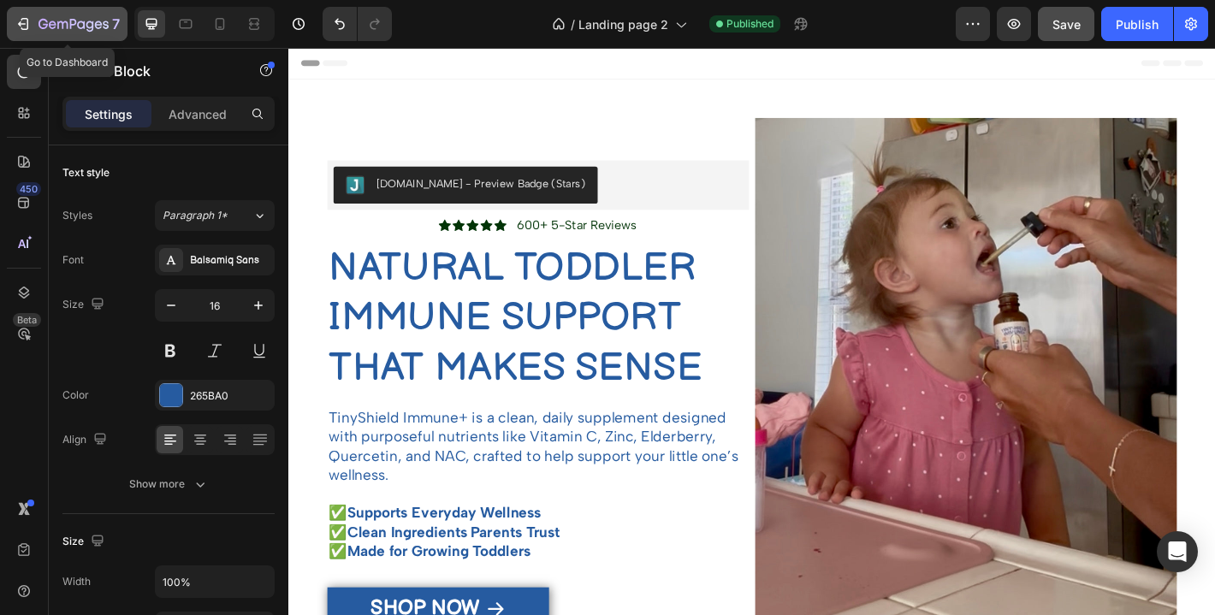
click at [101, 31] on icon "button" at bounding box center [73, 25] width 70 height 15
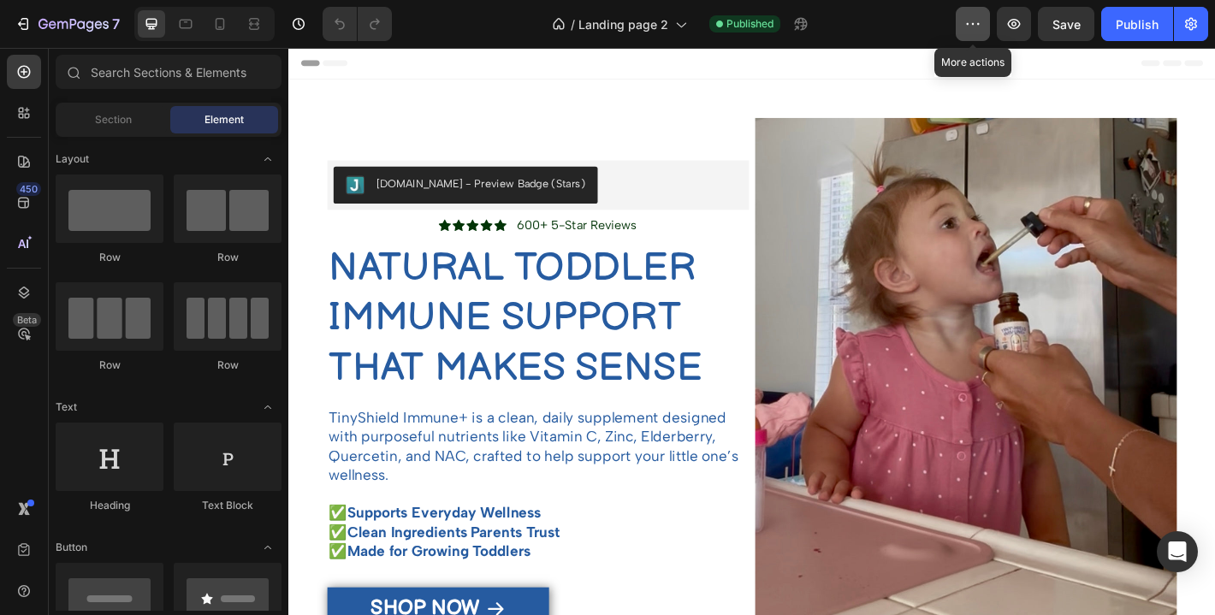
click at [969, 27] on icon "button" at bounding box center [972, 23] width 17 height 17
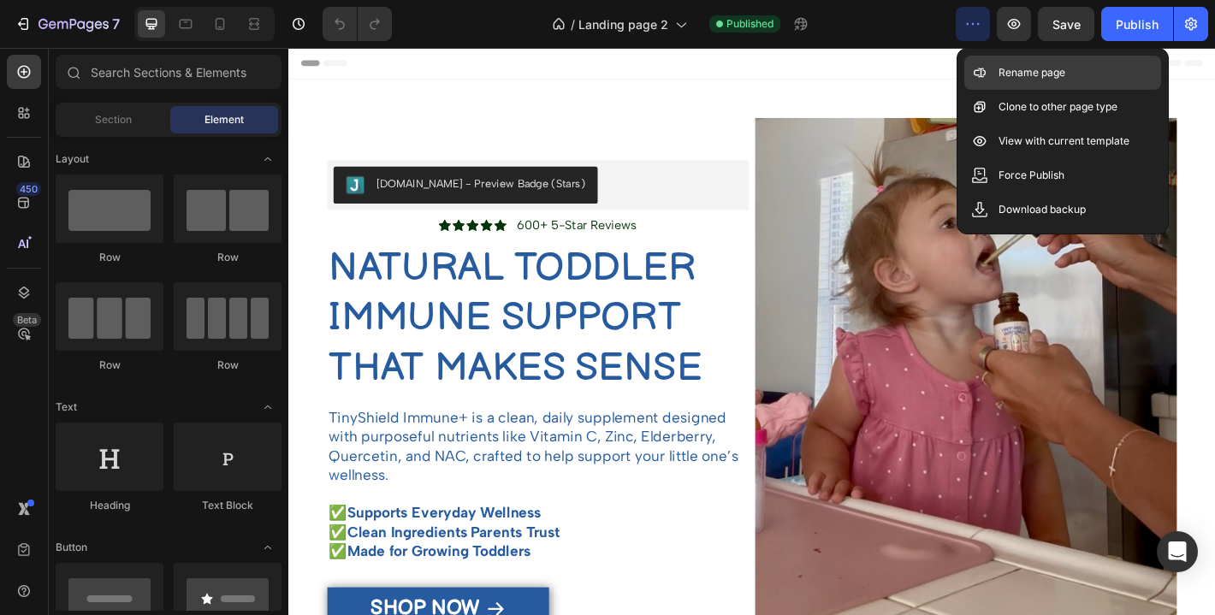
click at [998, 72] on p "Rename page" at bounding box center [1031, 72] width 67 height 17
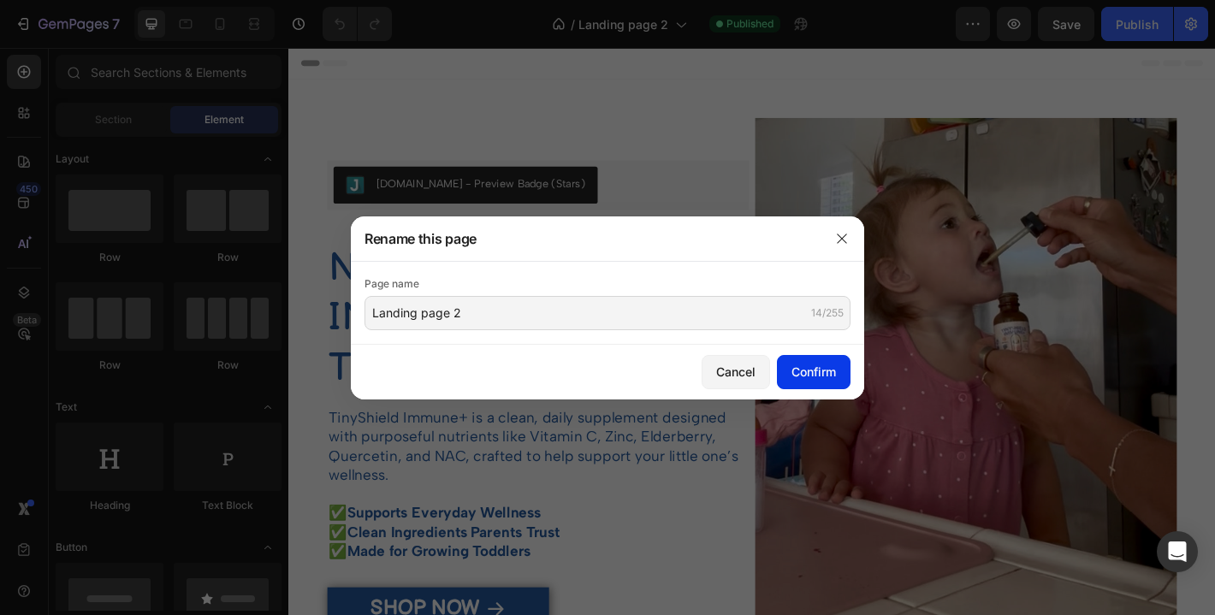
click at [832, 362] on button "Confirm" at bounding box center [814, 372] width 74 height 34
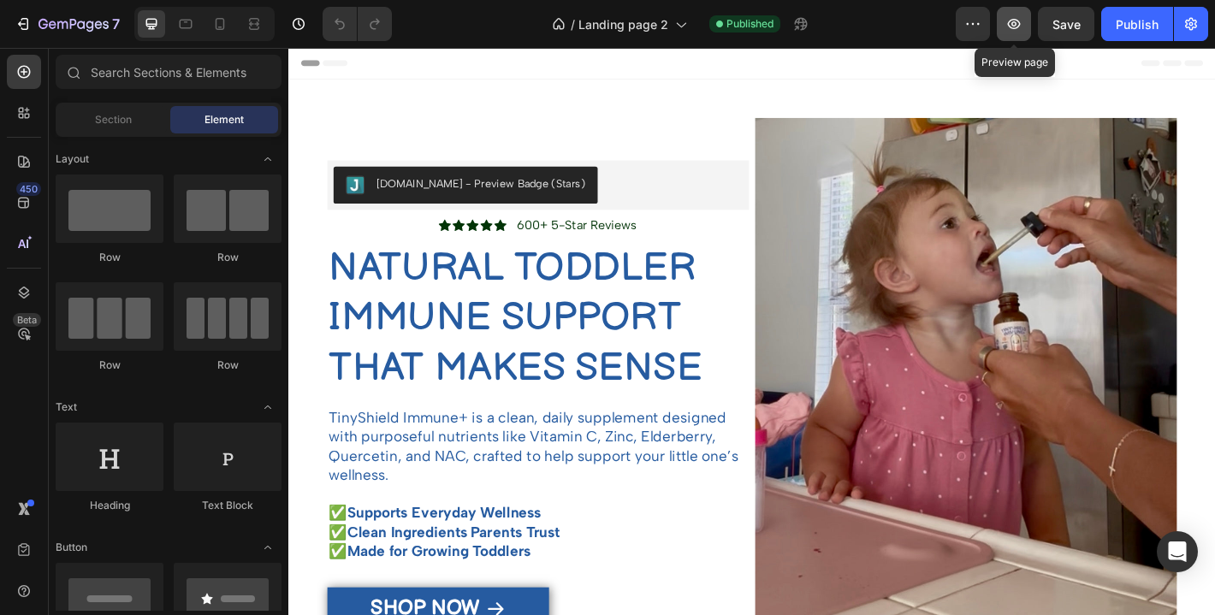
click at [1004, 20] on button "button" at bounding box center [1014, 24] width 34 height 34
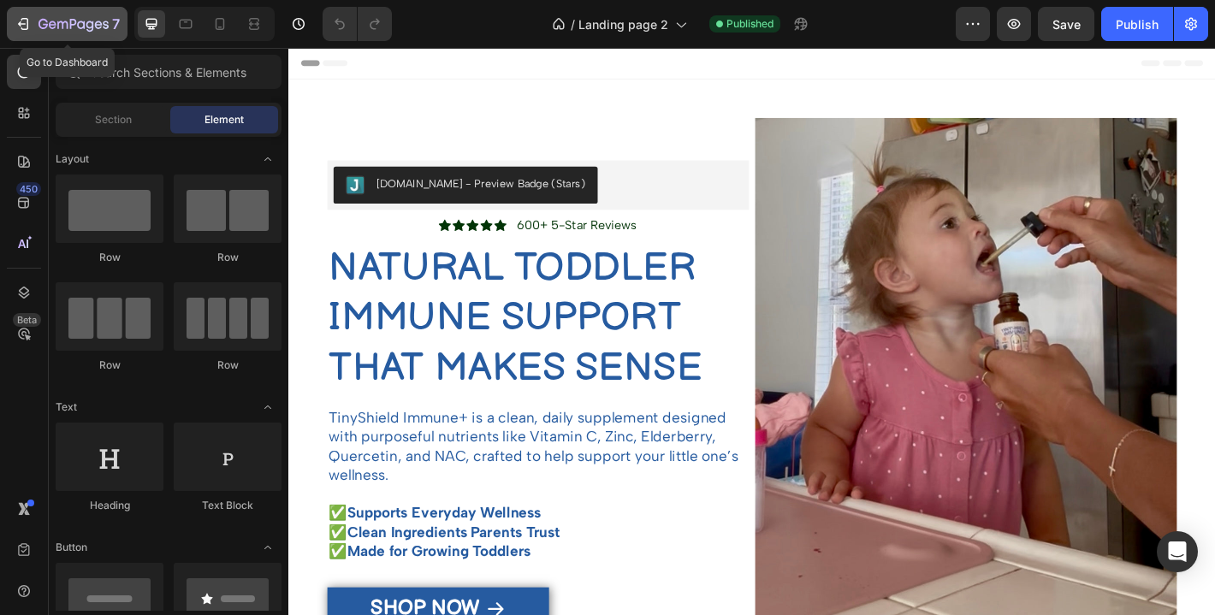
click at [46, 14] on div "7" at bounding box center [78, 24] width 81 height 21
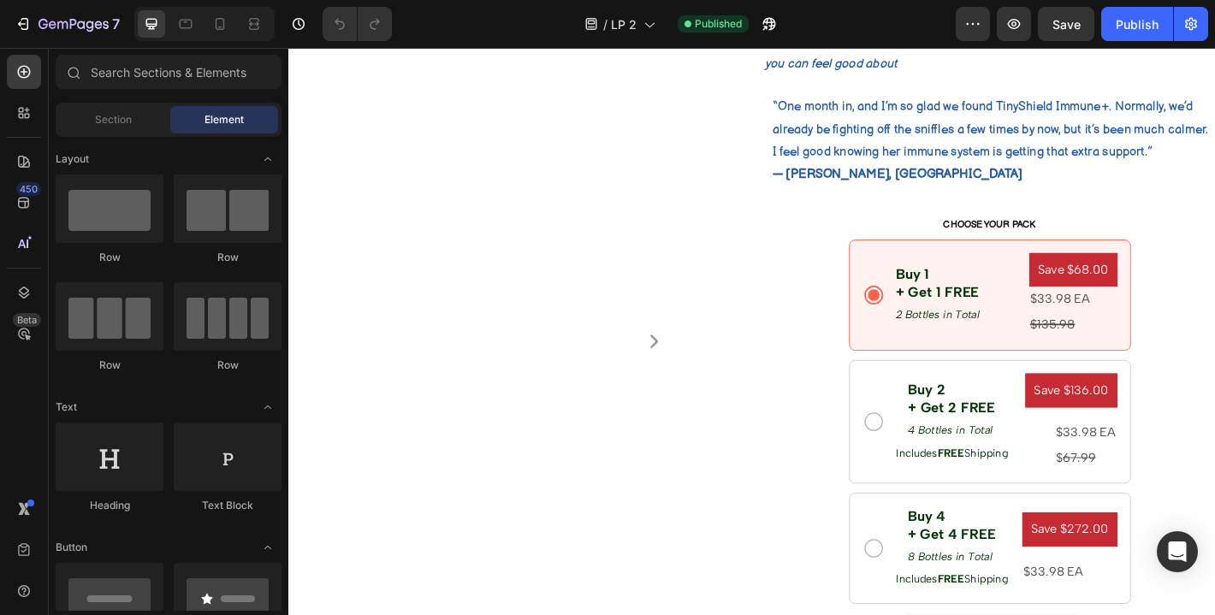
scroll to position [1010, 0]
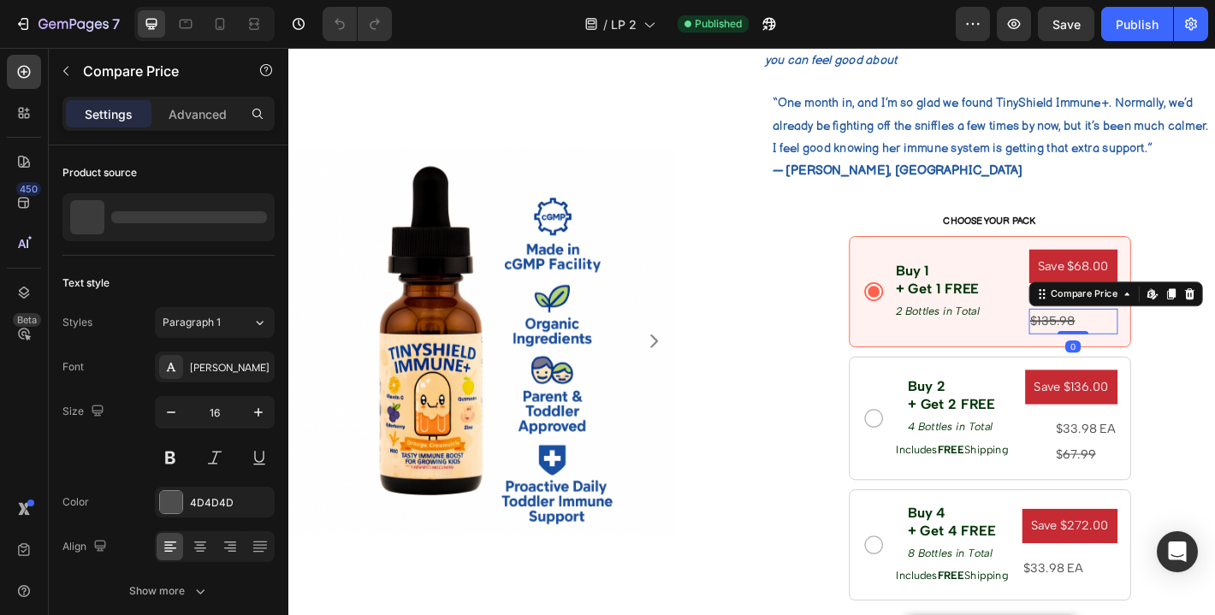
click at [1145, 346] on div "$135.98" at bounding box center [1157, 351] width 98 height 28
click at [1186, 354] on div "$135.98" at bounding box center [1157, 351] width 98 height 28
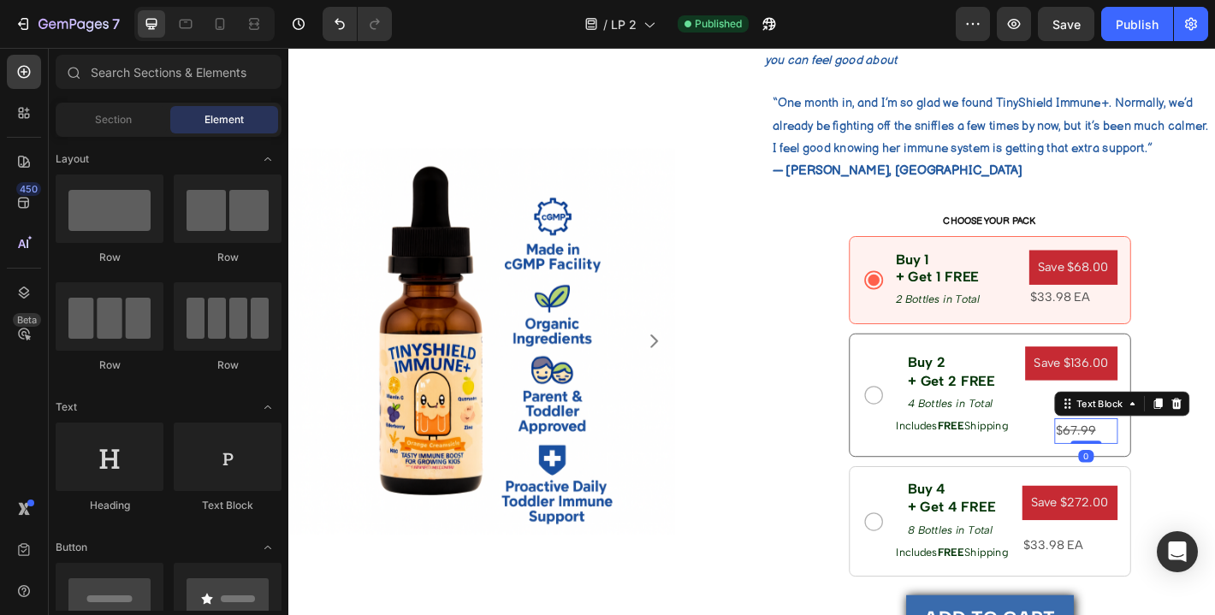
click at [1182, 471] on s "67.99" at bounding box center [1164, 472] width 37 height 16
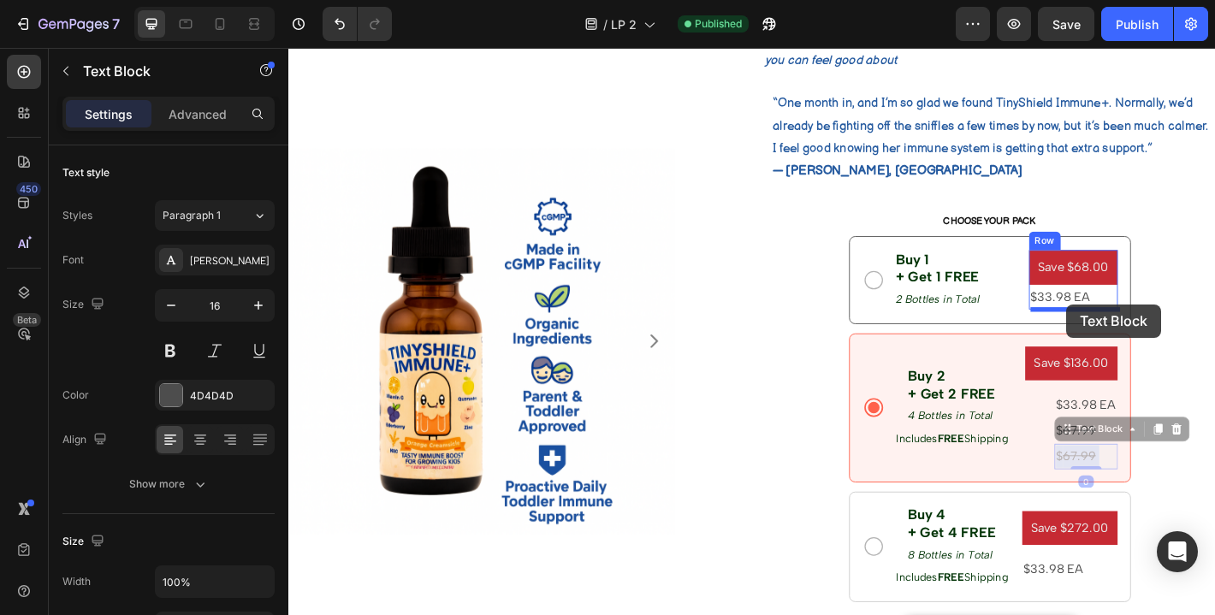
drag, startPoint x: 1161, startPoint y: 497, endPoint x: 1150, endPoint y: 334, distance: 163.8
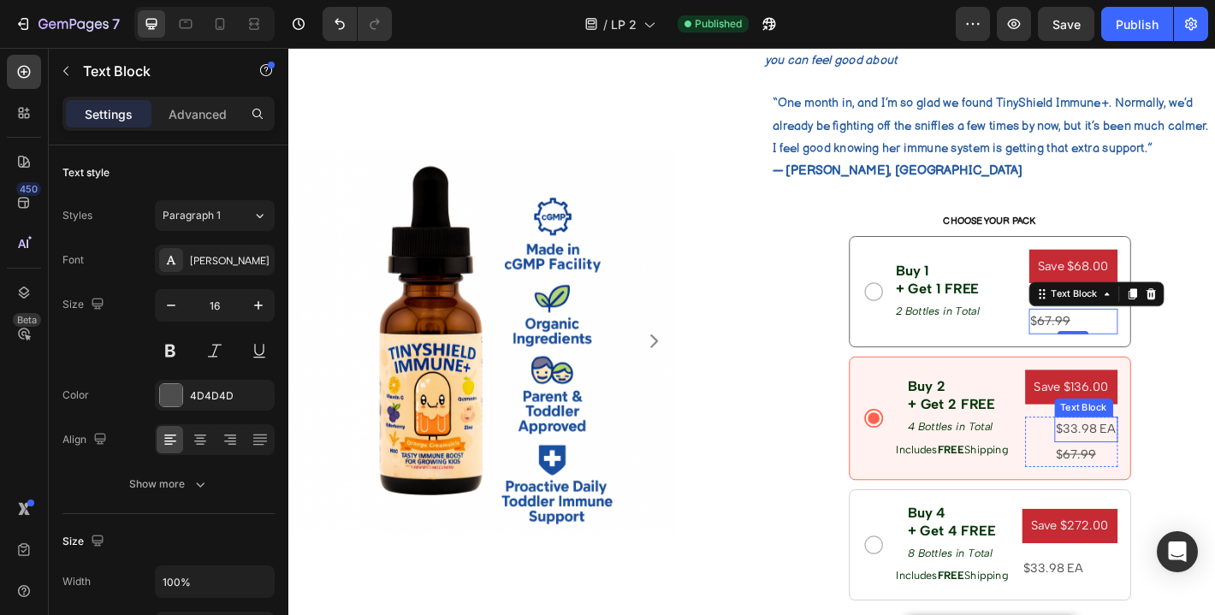
click at [1168, 460] on p "$33.98 EA" at bounding box center [1171, 471] width 67 height 25
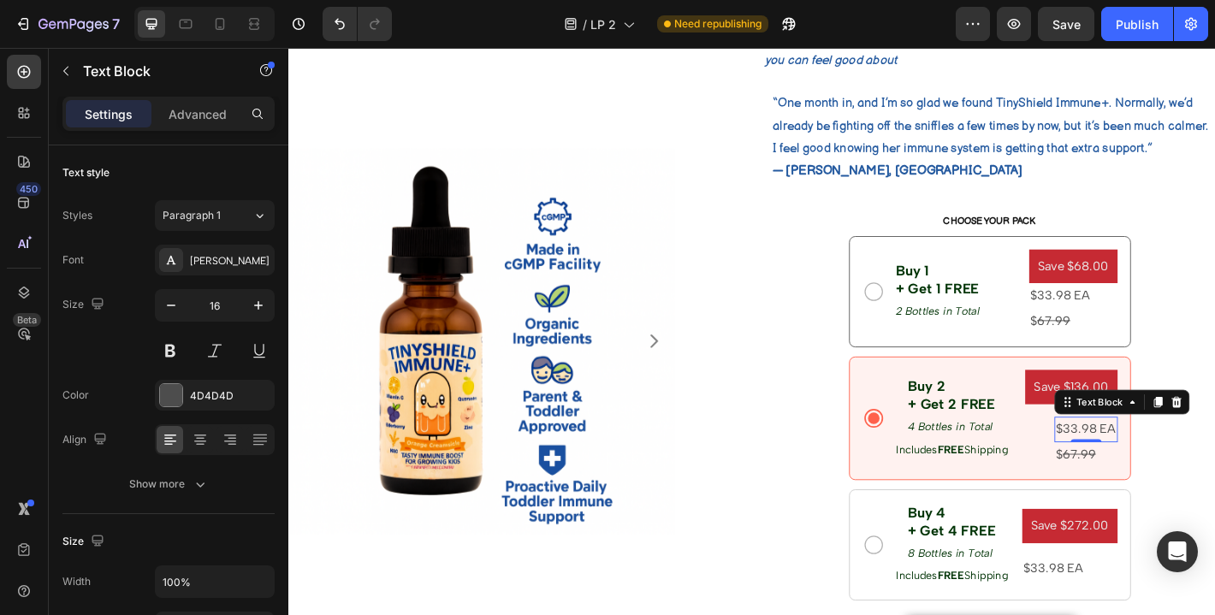
click at [1170, 465] on p "$33.98 EA" at bounding box center [1171, 471] width 67 height 25
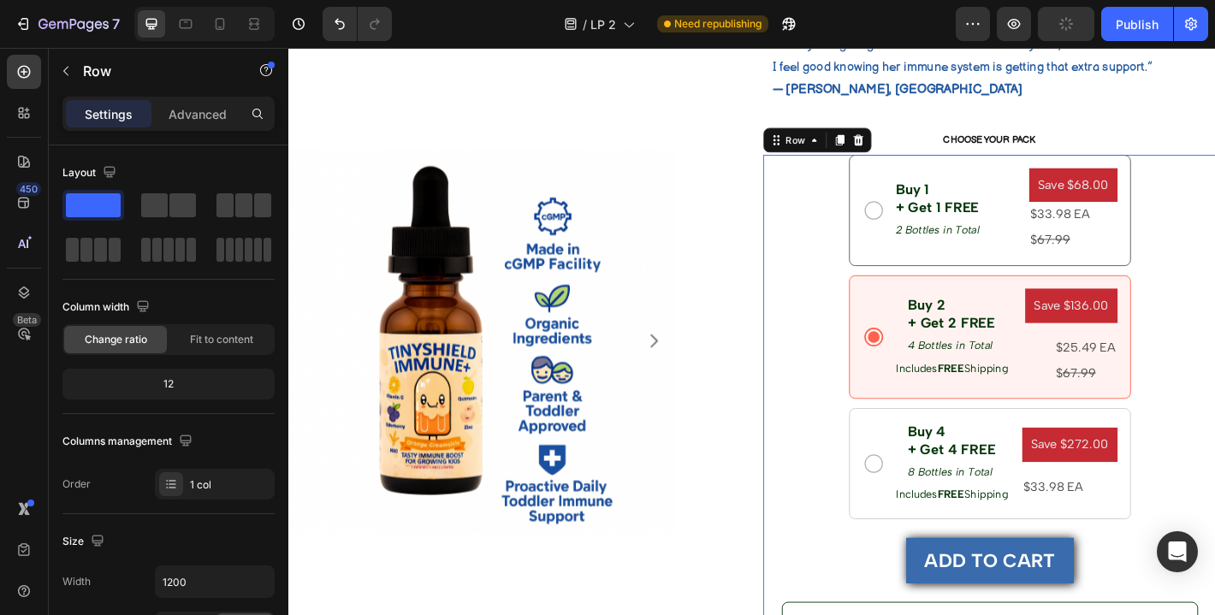
scroll to position [1102, 0]
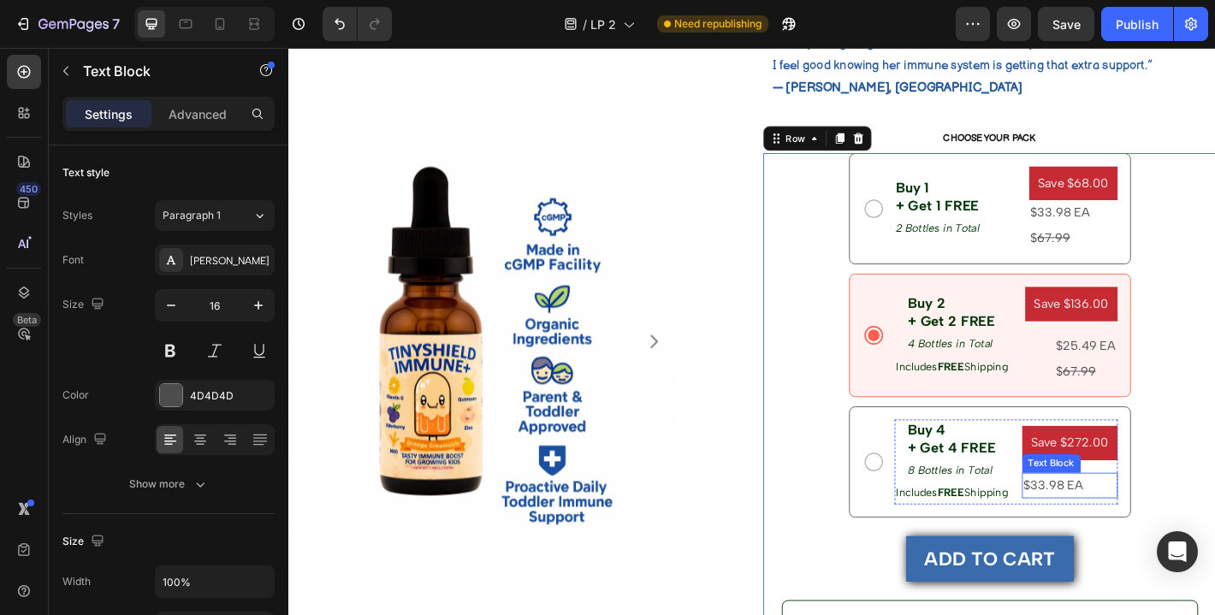
click at [1138, 538] on p "$33.98 EA" at bounding box center [1153, 533] width 103 height 25
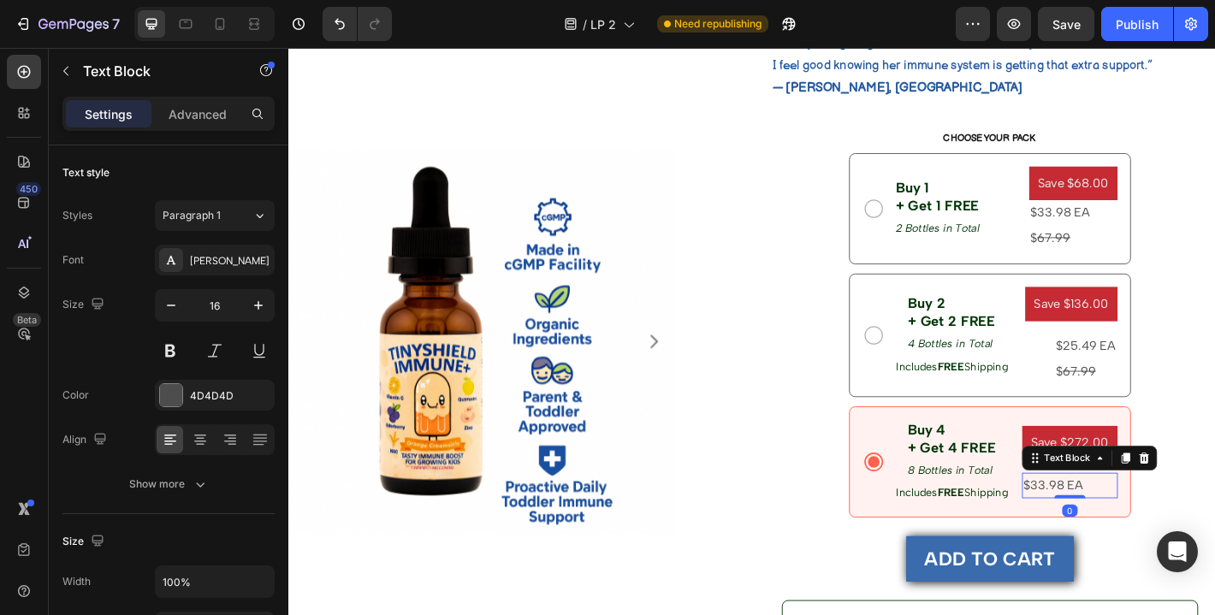
click at [1137, 538] on p "$33.98 EA" at bounding box center [1153, 533] width 103 height 25
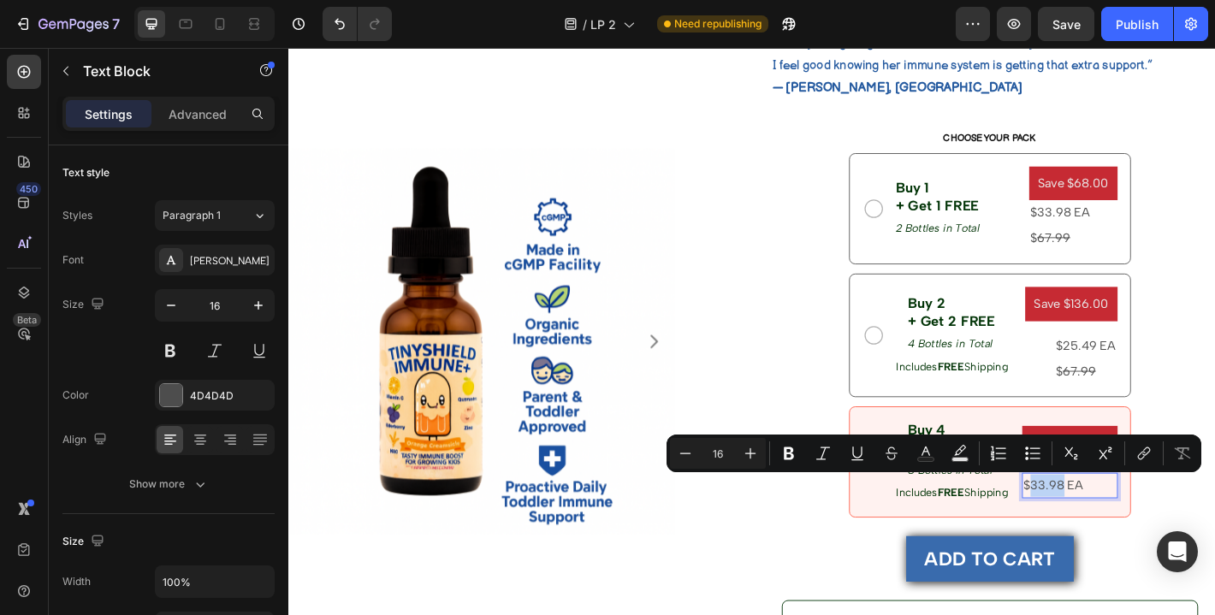
drag, startPoint x: 1147, startPoint y: 530, endPoint x: 1116, endPoint y: 537, distance: 32.4
click at [1116, 537] on p "$33.98 EA" at bounding box center [1153, 533] width 103 height 25
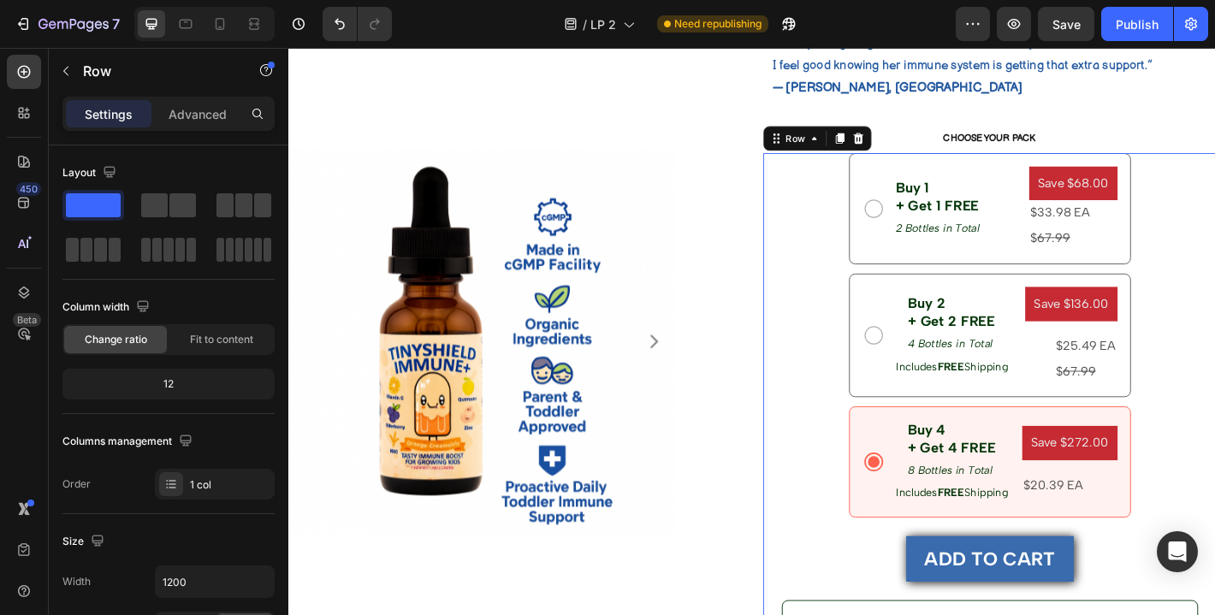
click at [1214, 461] on div "Buy 1 + Get 1 FREE Text Block 2 Bottles in Total Text Block Row Save $68.00 Pro…" at bounding box center [1064, 580] width 501 height 831
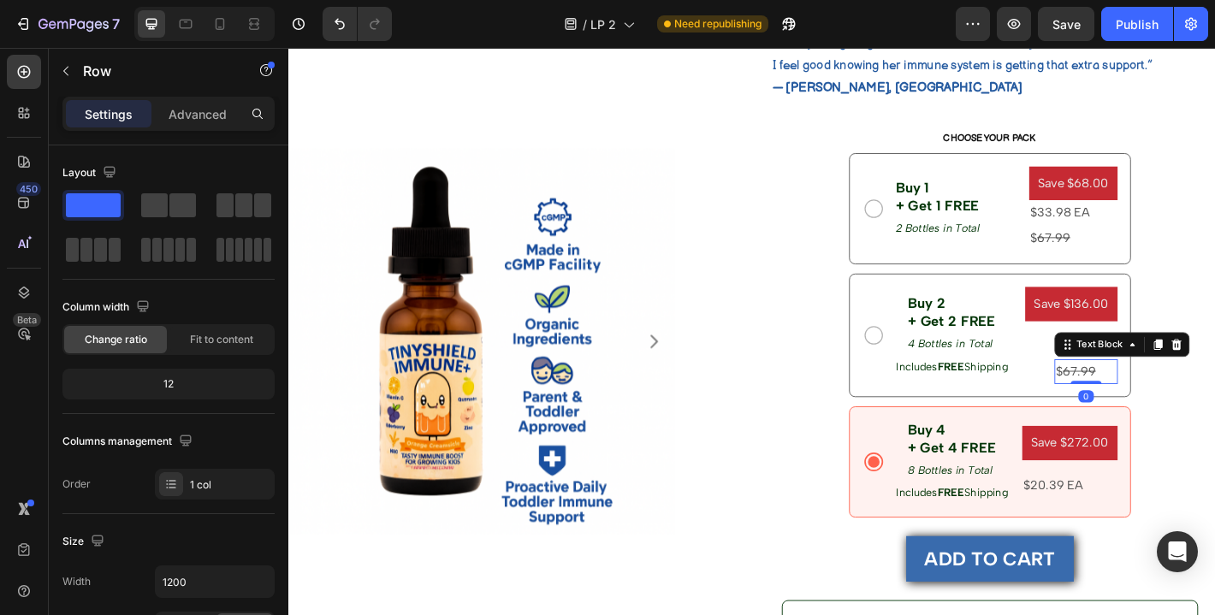
click at [1197, 394] on div "$ 67.99" at bounding box center [1171, 408] width 70 height 28
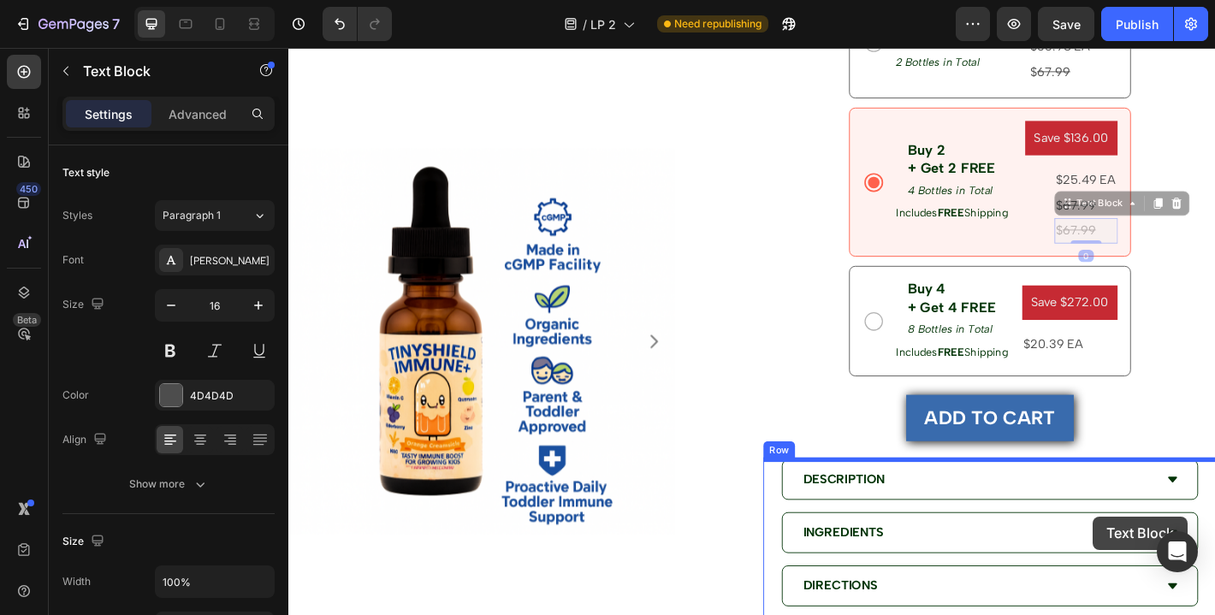
scroll to position [1317, 0]
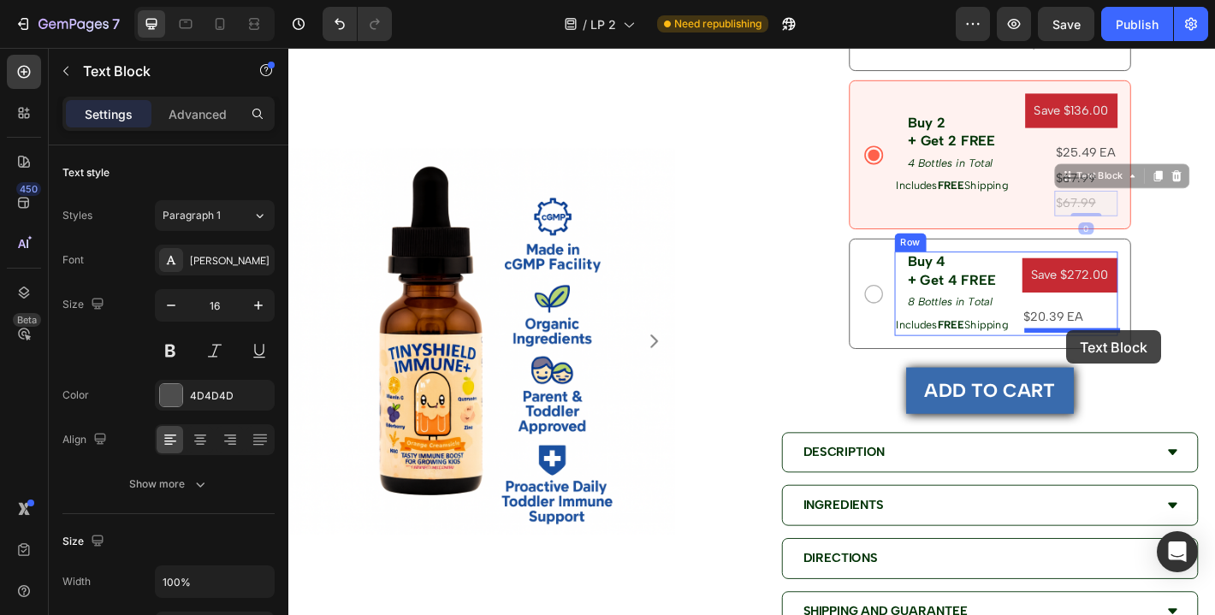
drag, startPoint x: 1191, startPoint y: 434, endPoint x: 1150, endPoint y: 366, distance: 79.1
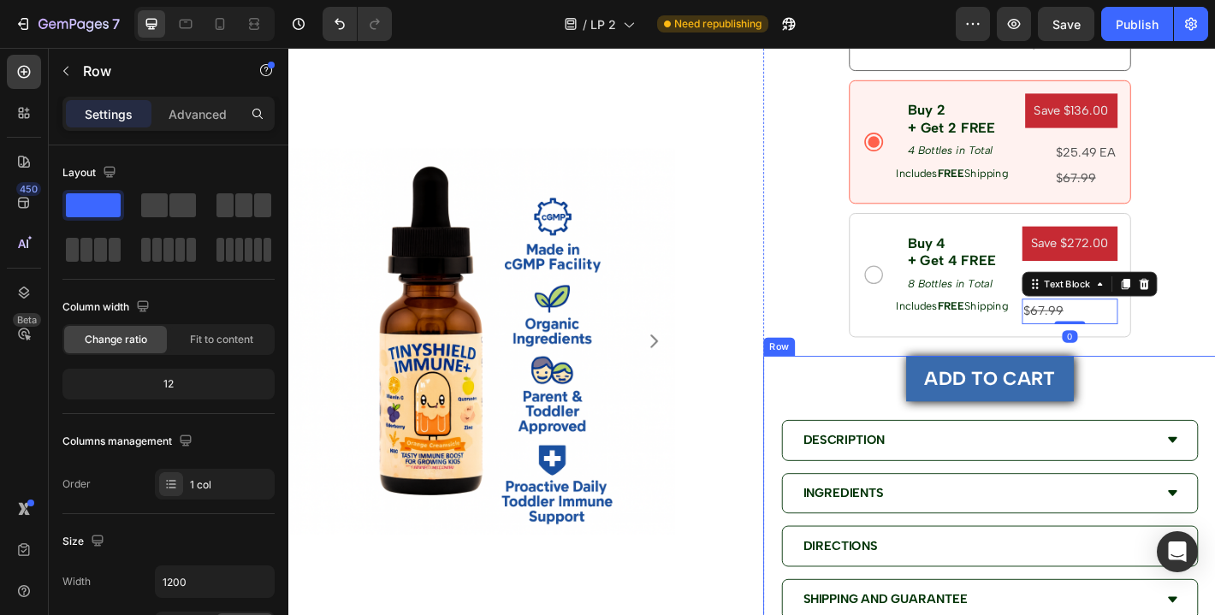
click at [1214, 419] on div "ADD TO CART Add to Cart Row DESCRIPTION INGREDIENTS DIRECTIONS SHIPPING AND GUA…" at bounding box center [1064, 592] width 501 height 406
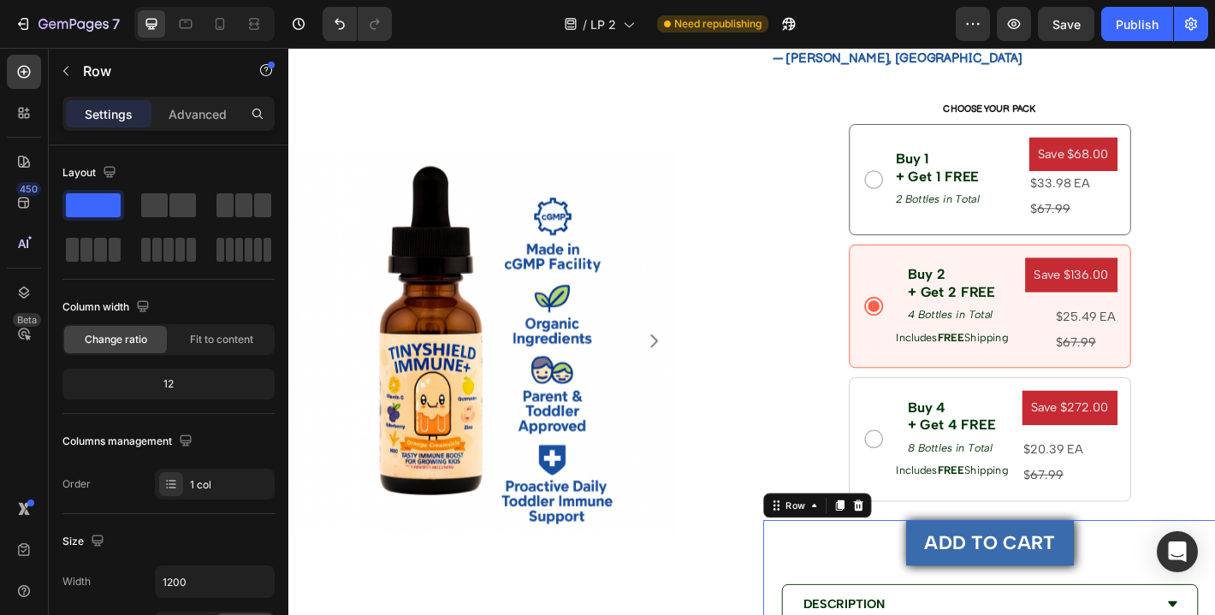
scroll to position [1134, 0]
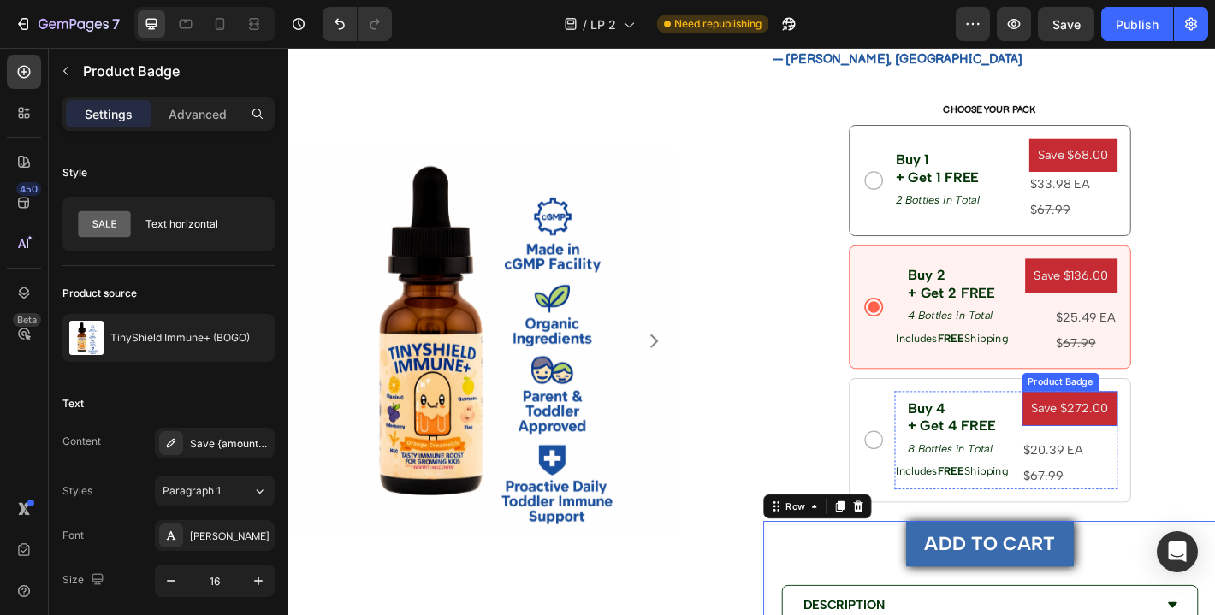
click at [1125, 440] on pre "Save $272.00" at bounding box center [1153, 448] width 106 height 38
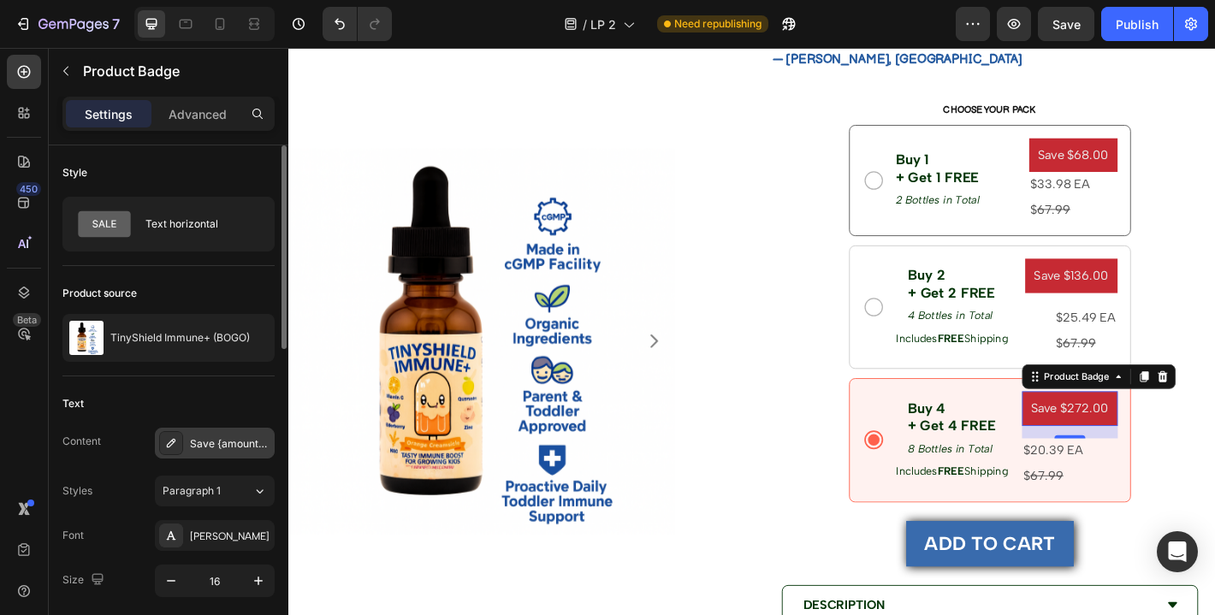
click at [252, 438] on div "Save {amount_discount}" at bounding box center [230, 443] width 80 height 15
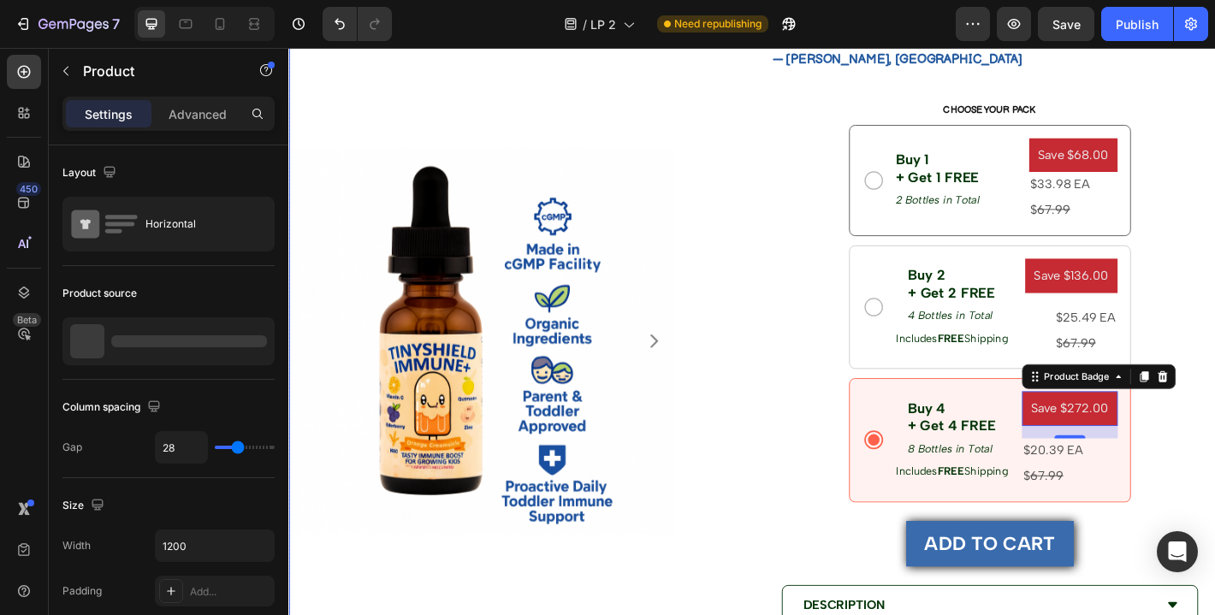
click at [807, 370] on div "Product Images [DOMAIN_NAME] - Preview Badge (Stars) [DOMAIN_NAME] TinyShield I…" at bounding box center [801, 361] width 1027 height 1235
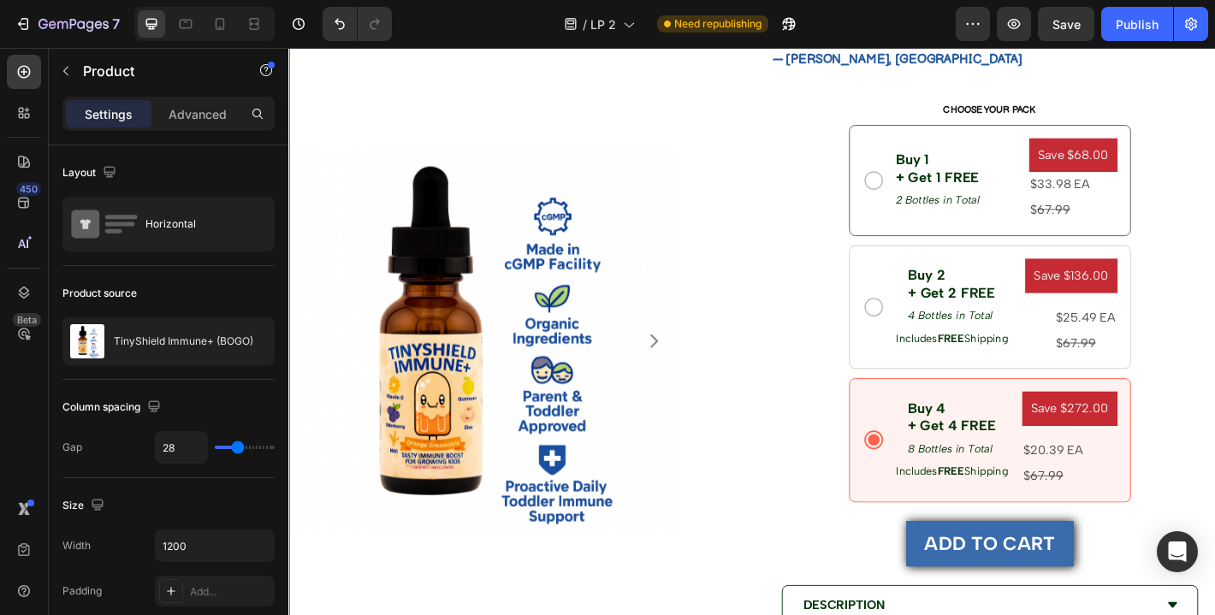
click at [1071, 44] on div "7 Version history / LP 2 Need republishing Preview Save Publish" at bounding box center [607, 24] width 1215 height 49
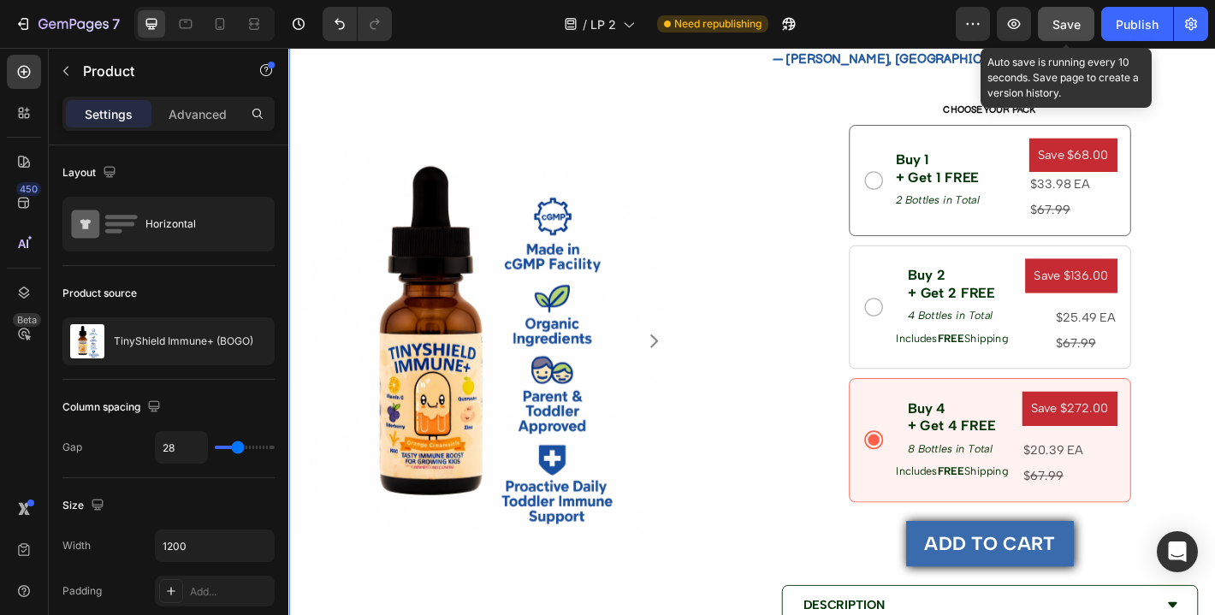
click at [1069, 31] on span "Save" at bounding box center [1066, 24] width 28 height 15
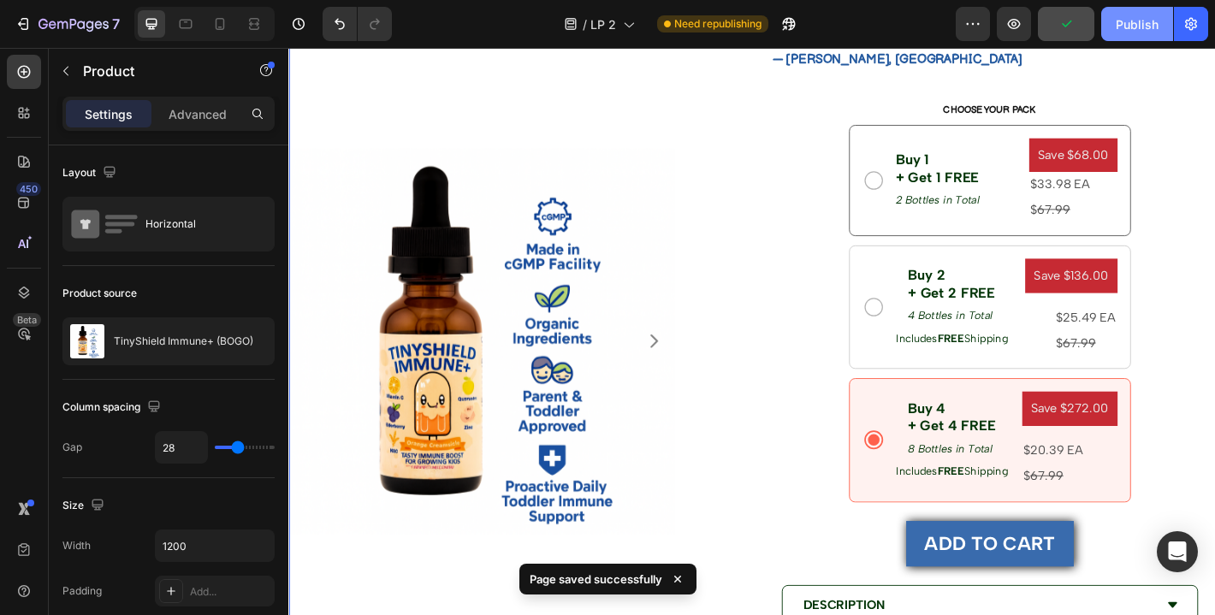
click at [1108, 31] on button "Publish" at bounding box center [1137, 24] width 72 height 34
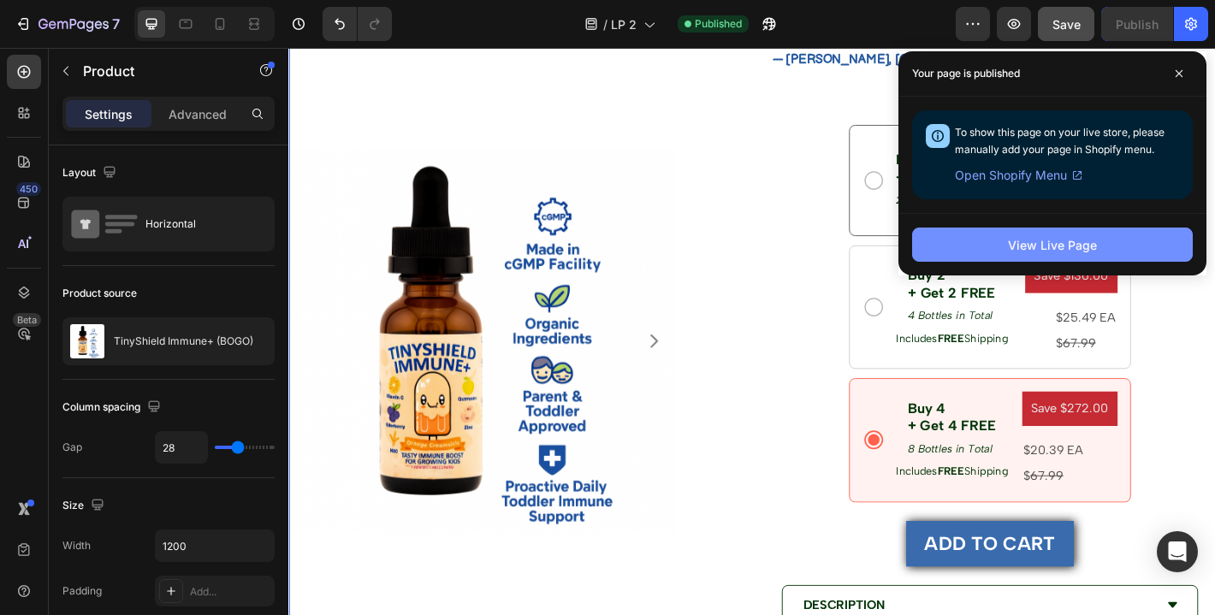
click at [1065, 248] on div "View Live Page" at bounding box center [1052, 245] width 89 height 18
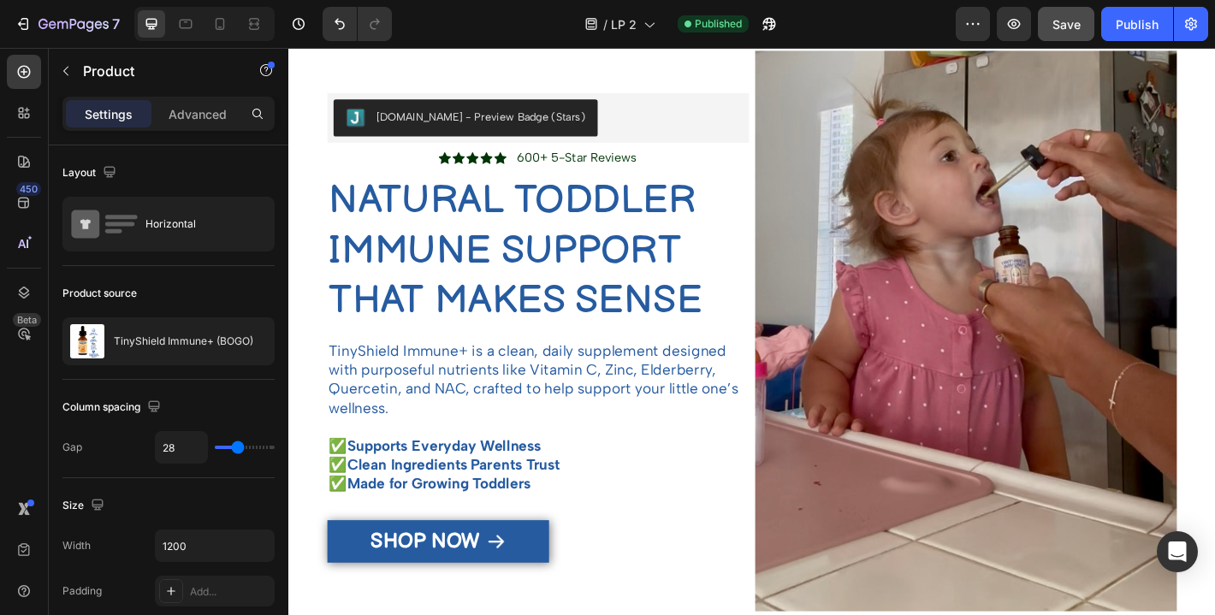
scroll to position [0, 0]
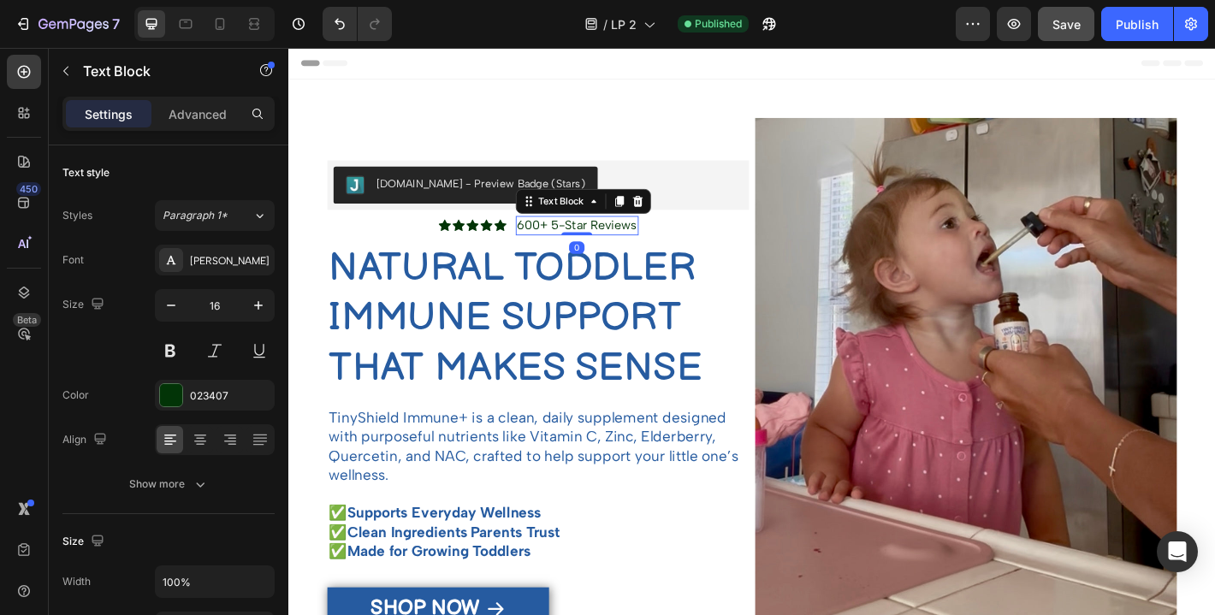
click at [565, 244] on p "600+ 5-Star Reviews" at bounding box center [608, 245] width 133 height 18
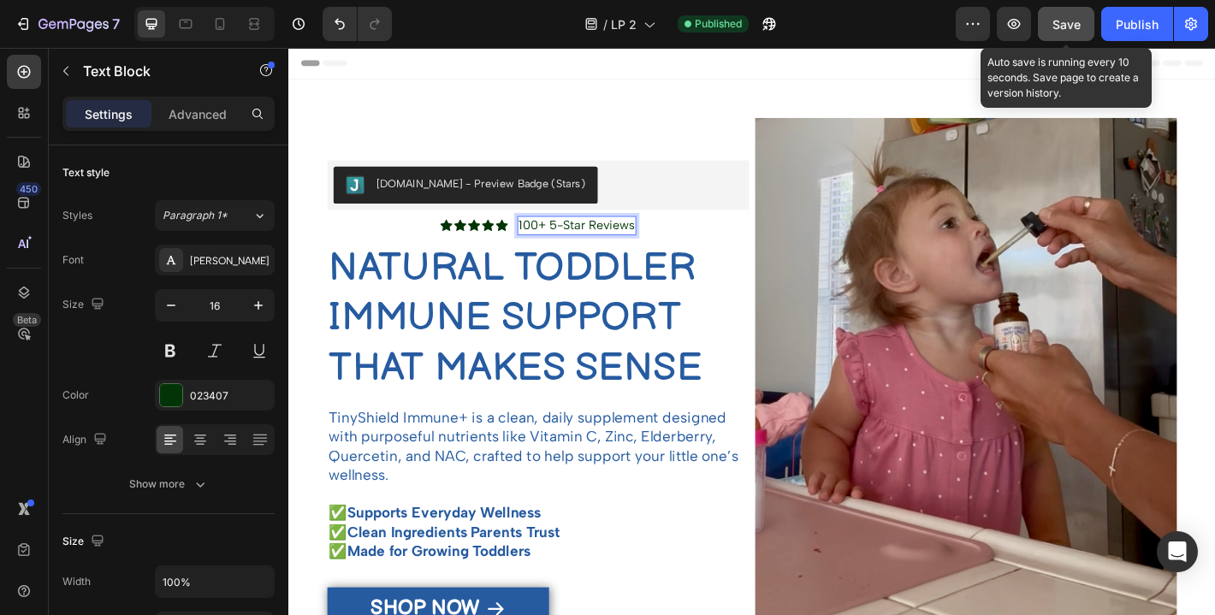
click at [1067, 25] on span "Save" at bounding box center [1066, 24] width 28 height 15
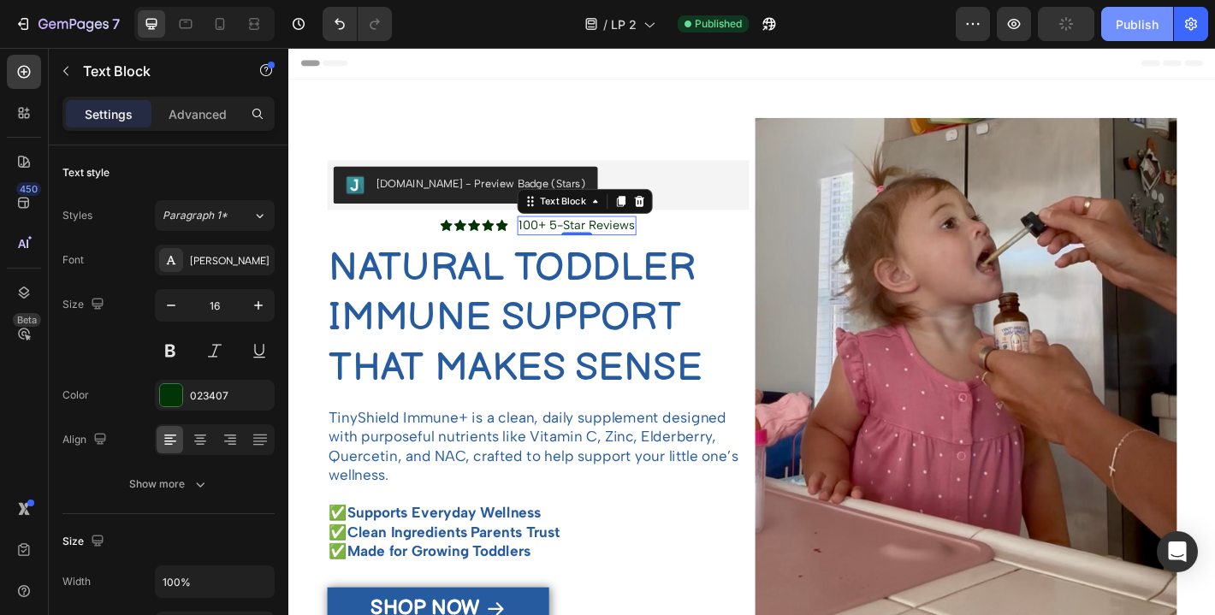
click at [1128, 20] on div "Publish" at bounding box center [1137, 24] width 43 height 18
